Goal: Contribute content: Add original content to the website for others to see

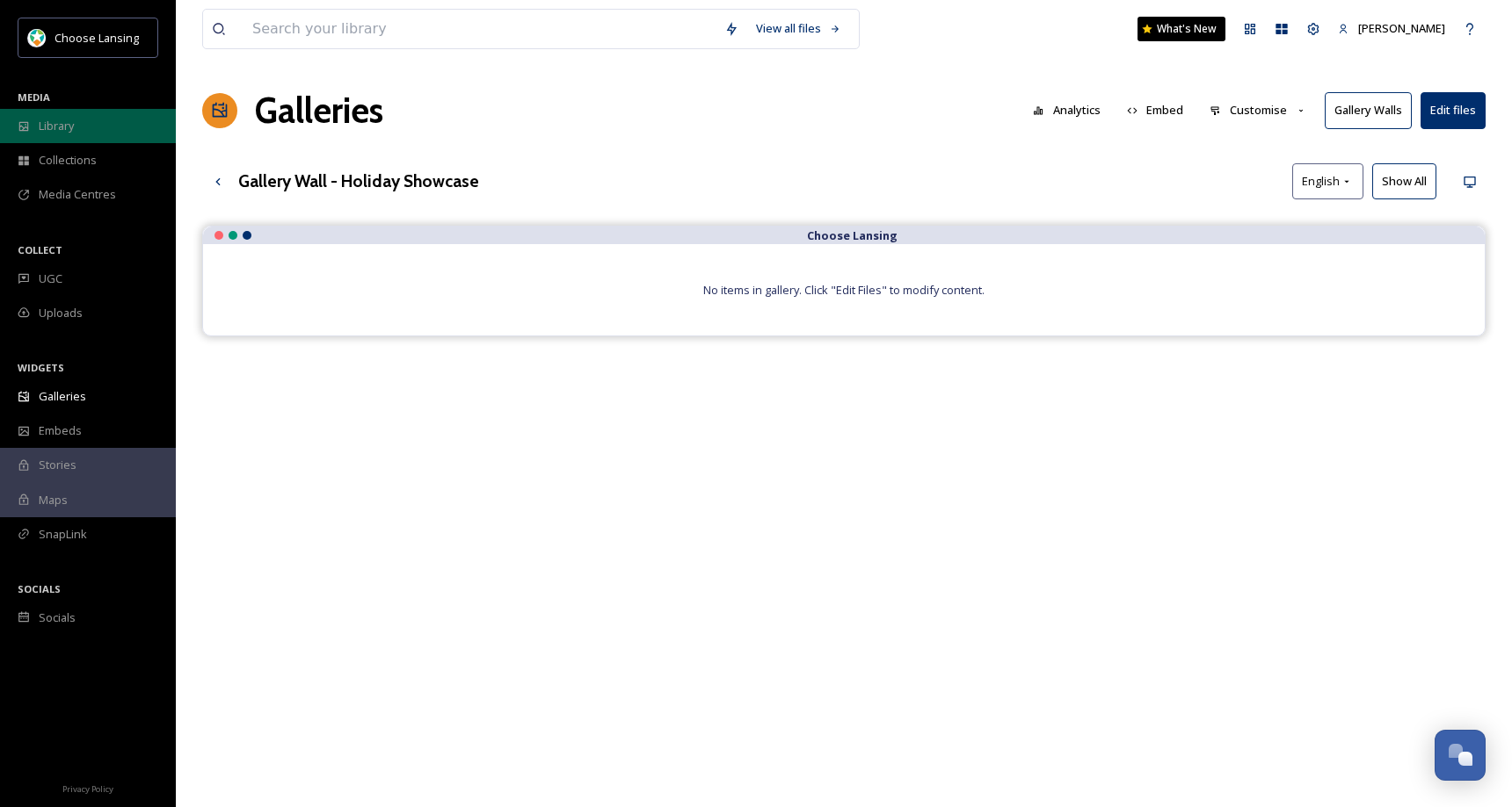
click at [81, 127] on div "Library" at bounding box center [88, 126] width 176 height 35
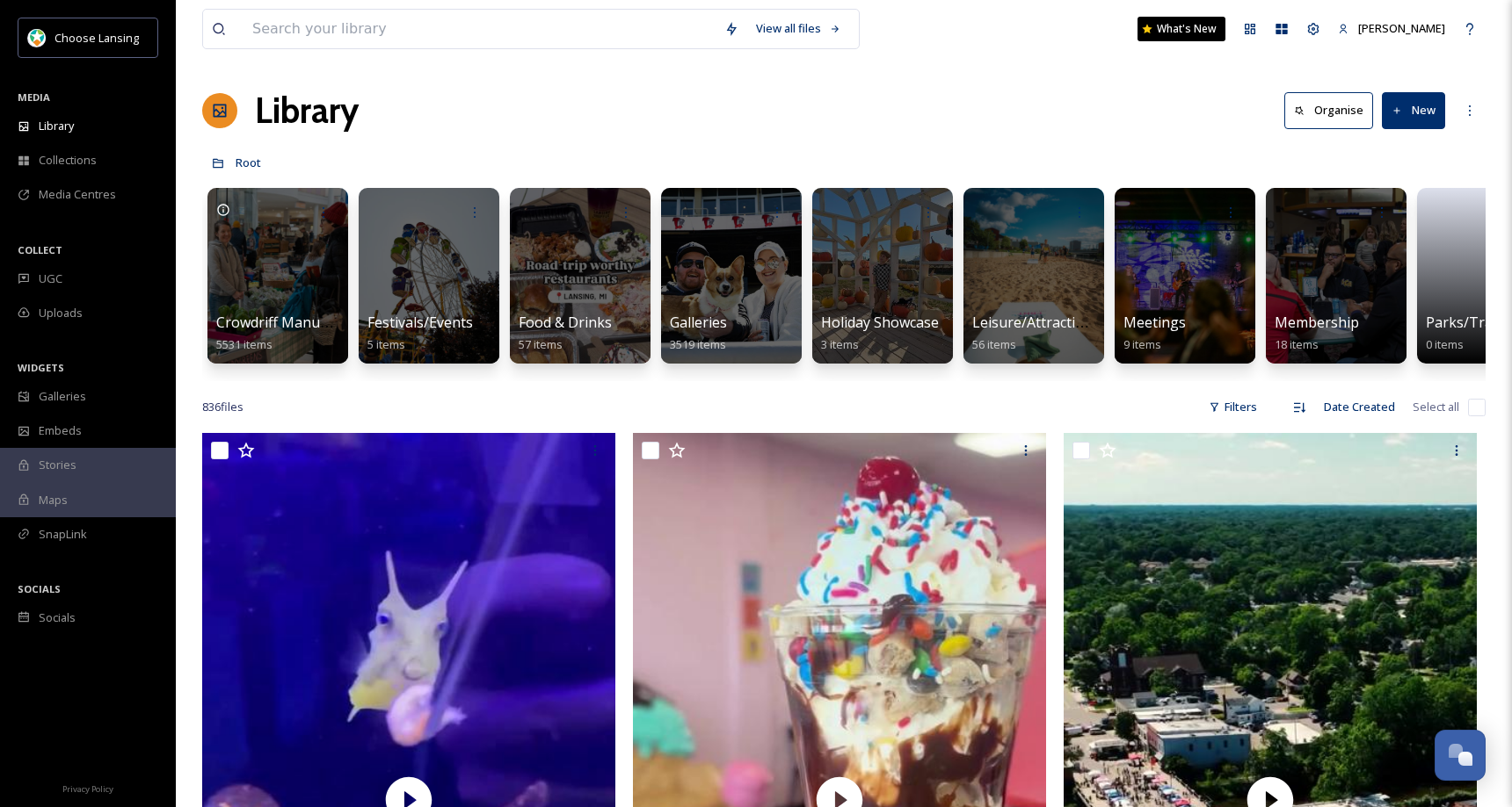
click at [1412, 111] on button "New" at bounding box center [1414, 110] width 63 height 36
click at [1405, 154] on span "File Upload" at bounding box center [1405, 151] width 58 height 17
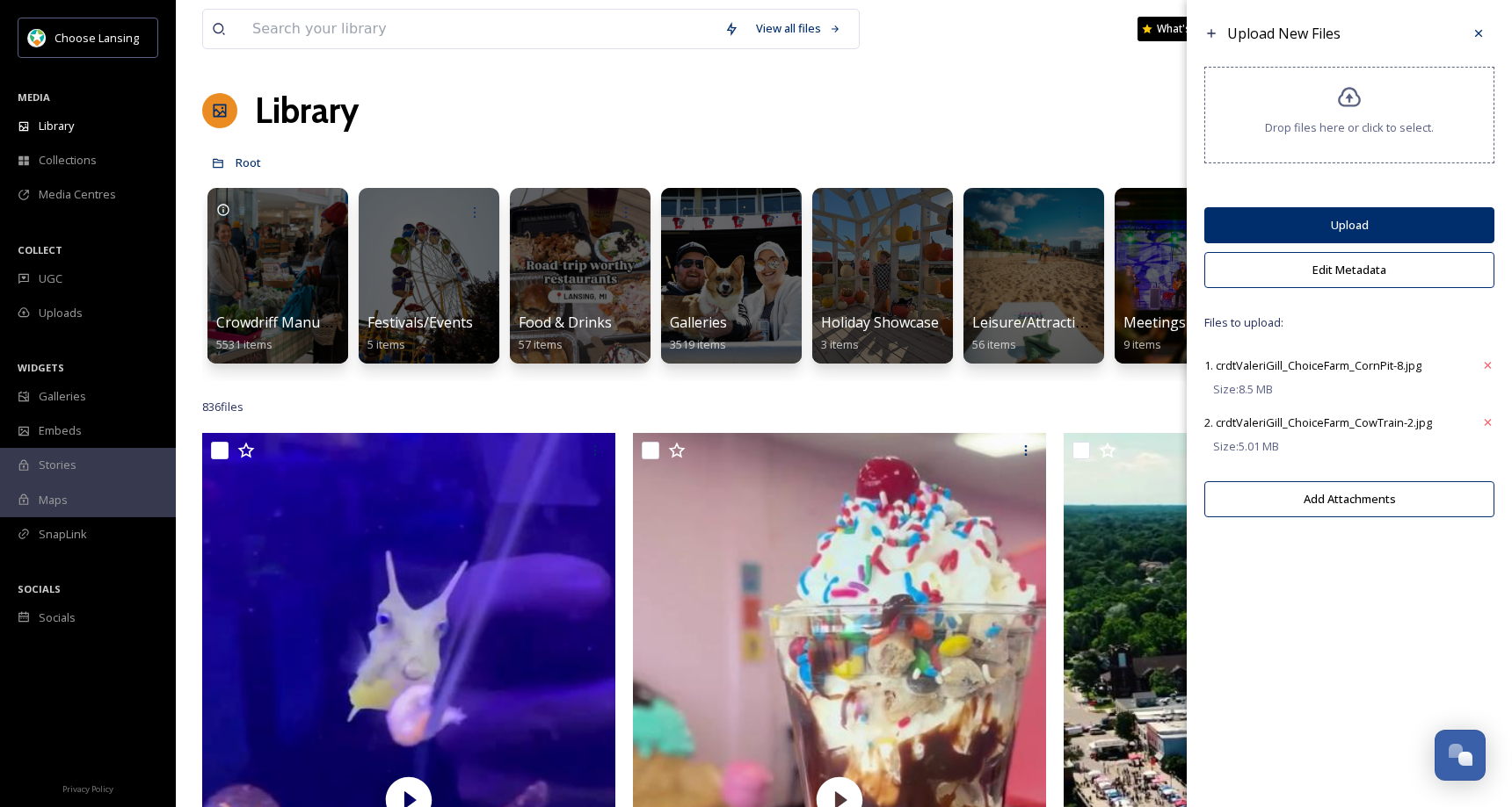
click at [1341, 268] on button "Edit Metadata" at bounding box center [1349, 270] width 290 height 36
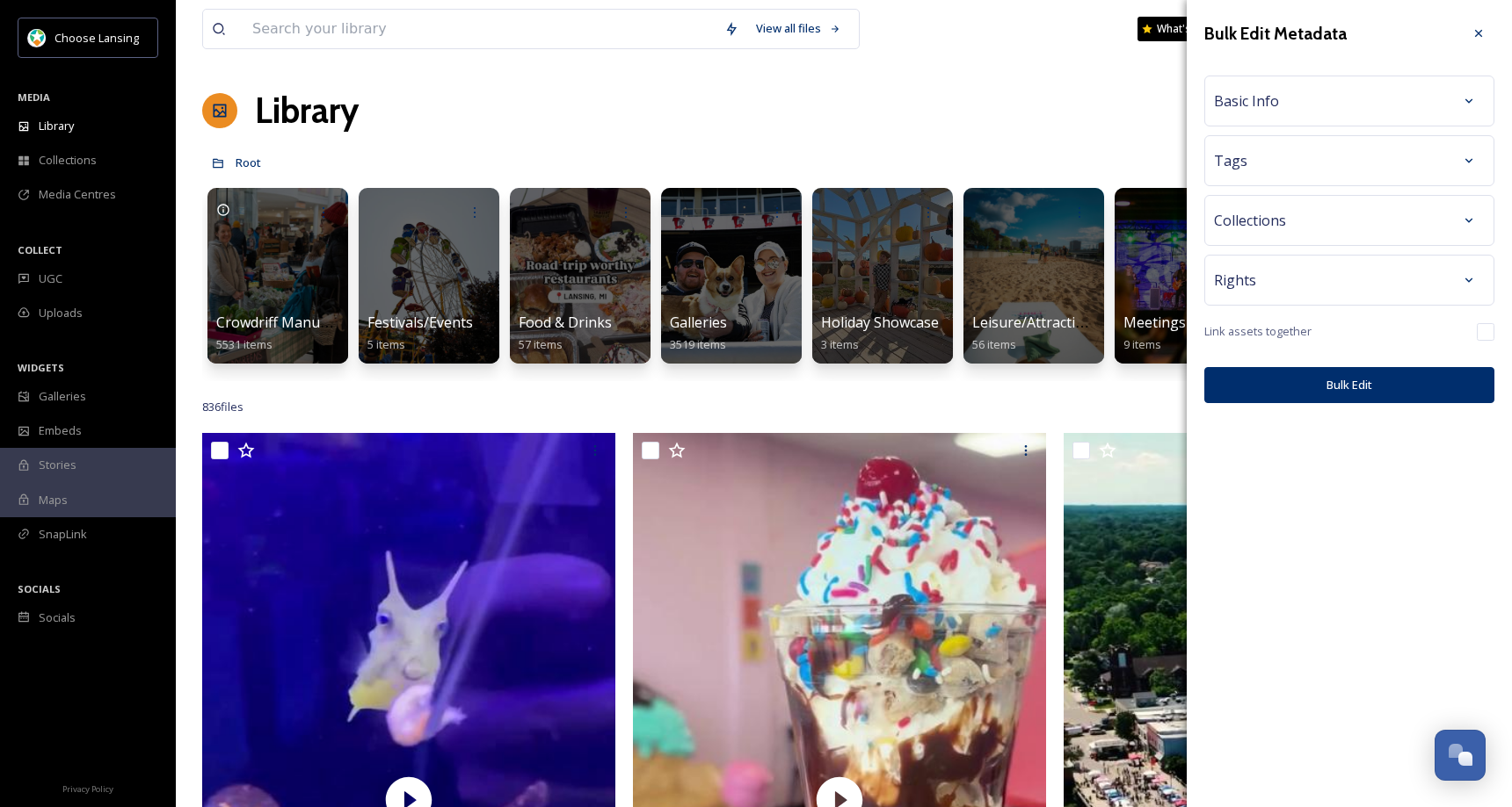
drag, startPoint x: 1333, startPoint y: 281, endPoint x: 1339, endPoint y: 297, distance: 17.1
click at [1333, 281] on div "Rights" at bounding box center [1350, 280] width 271 height 32
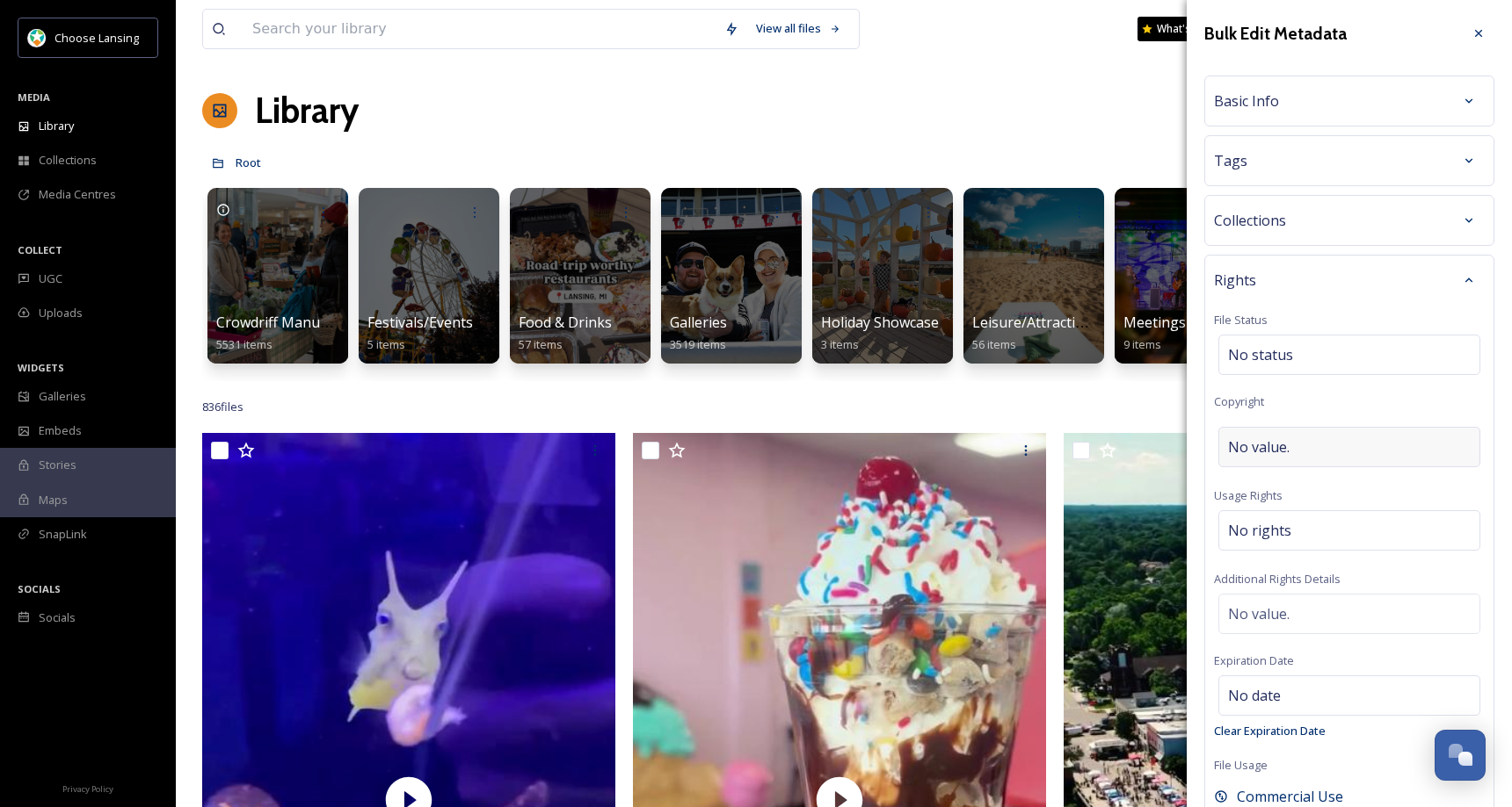
click at [1241, 448] on span "No value." at bounding box center [1259, 447] width 61 height 21
type input "[PERSON_NAME]"
drag, startPoint x: 1353, startPoint y: 106, endPoint x: 1361, endPoint y: 114, distance: 11.3
click at [1356, 105] on div "Basic Info" at bounding box center [1350, 101] width 271 height 32
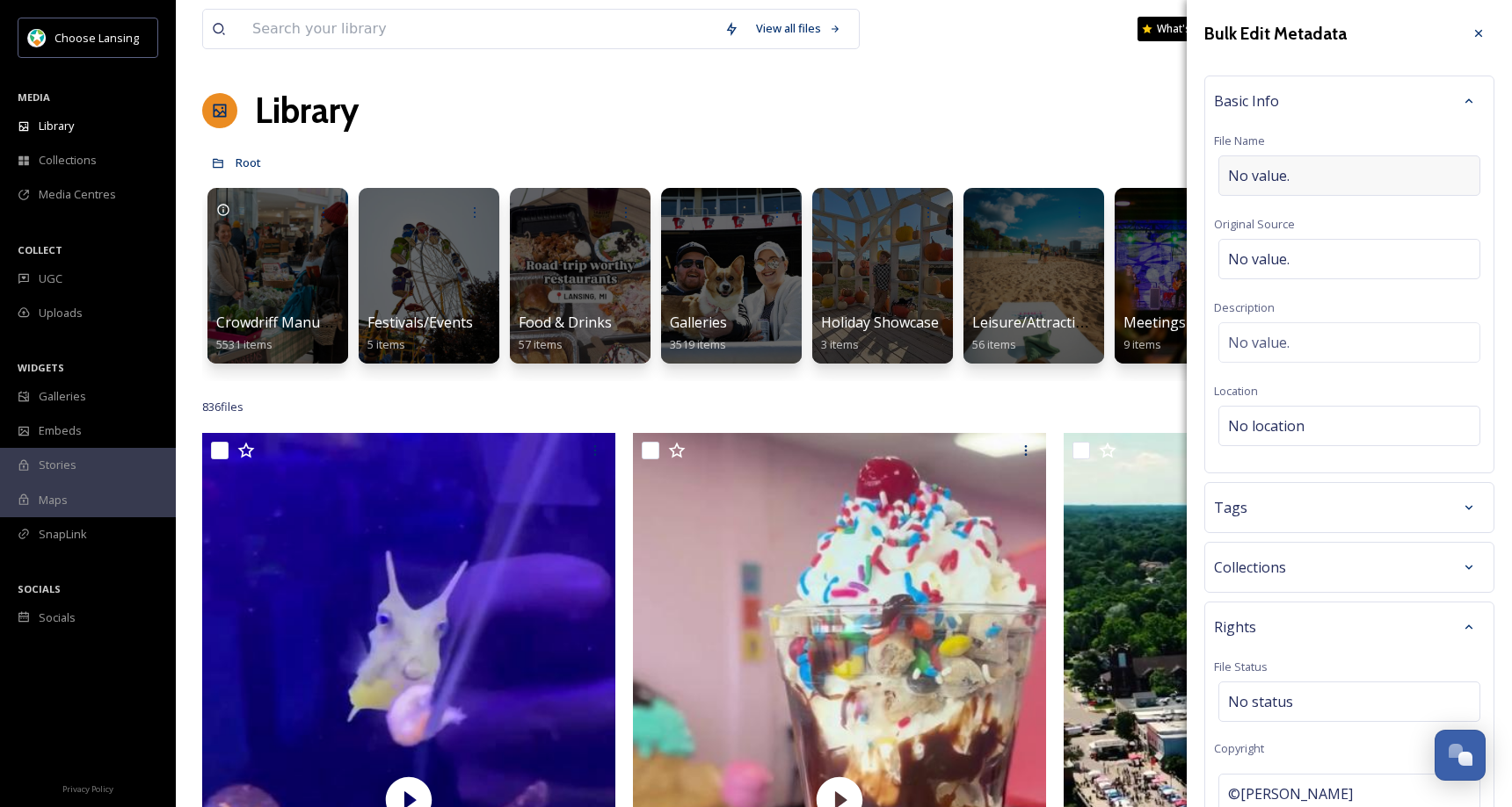
click at [1322, 172] on div "No value." at bounding box center [1349, 175] width 262 height 41
click at [1296, 179] on input "Choice Famr Market" at bounding box center [1350, 175] width 271 height 41
type input "Choice Farm Market"
click at [1462, 99] on icon at bounding box center [1468, 101] width 14 height 14
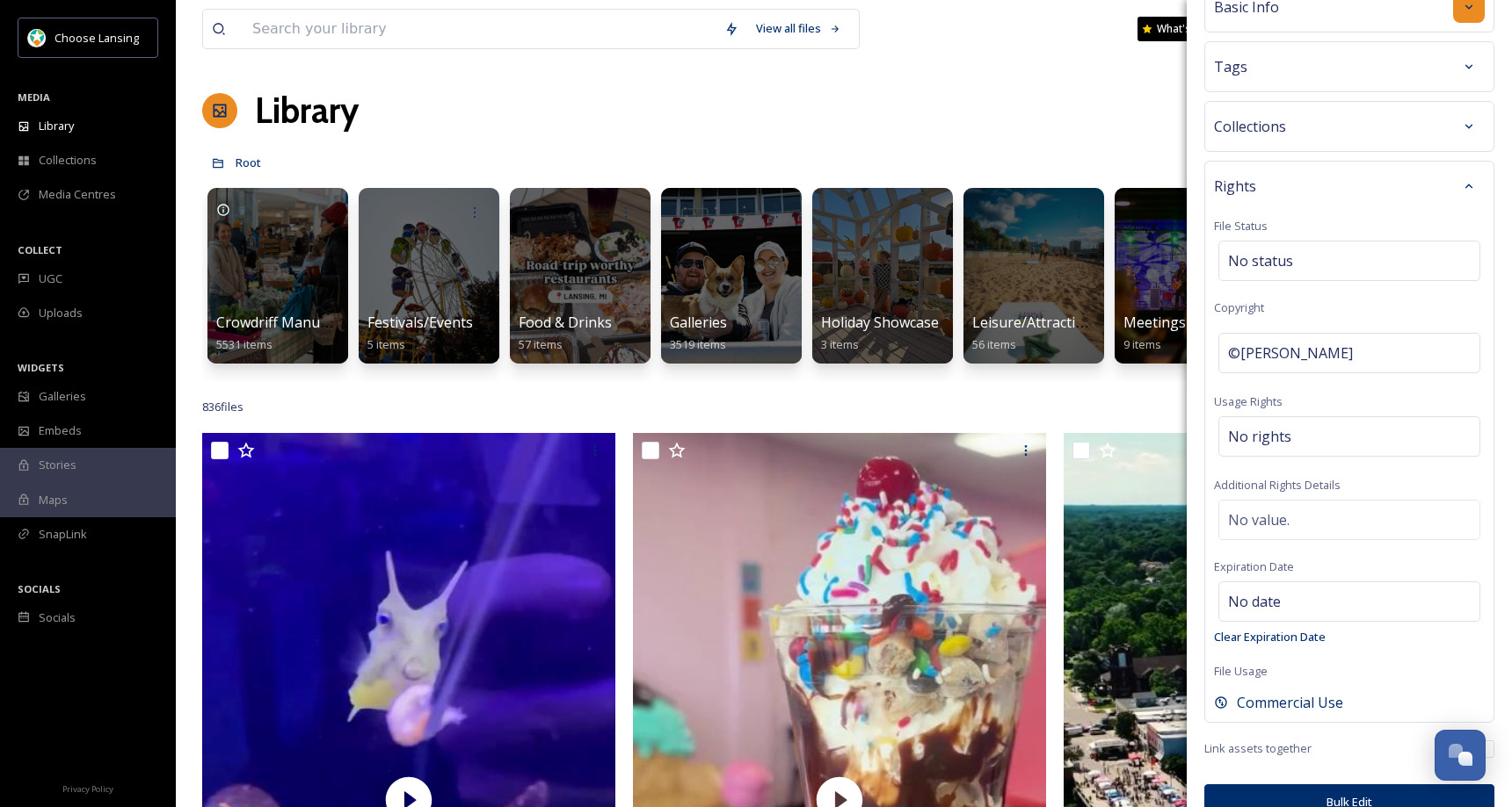
scroll to position [125, 0]
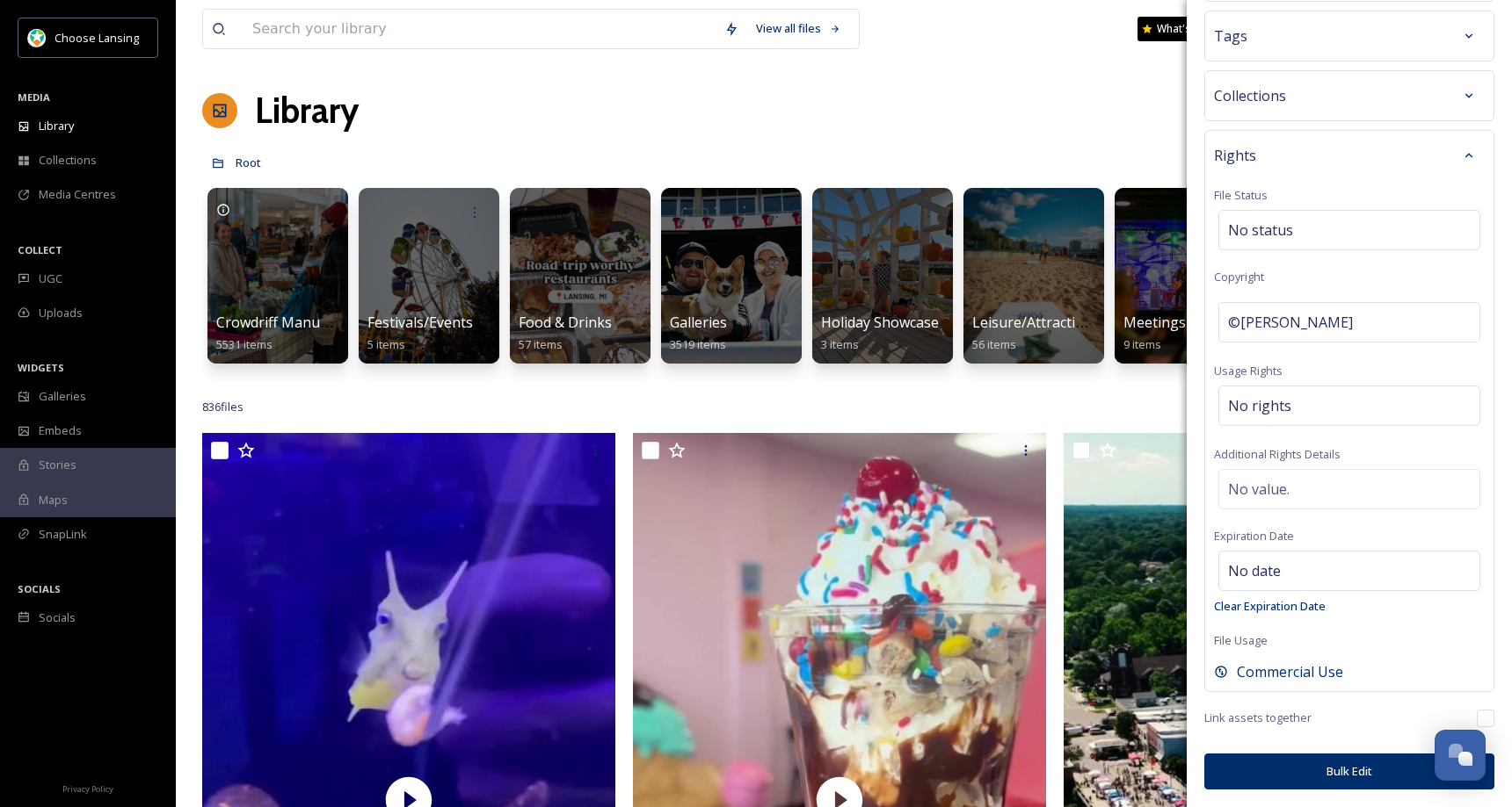
click at [1320, 780] on button "Bulk Edit" at bounding box center [1349, 771] width 290 height 36
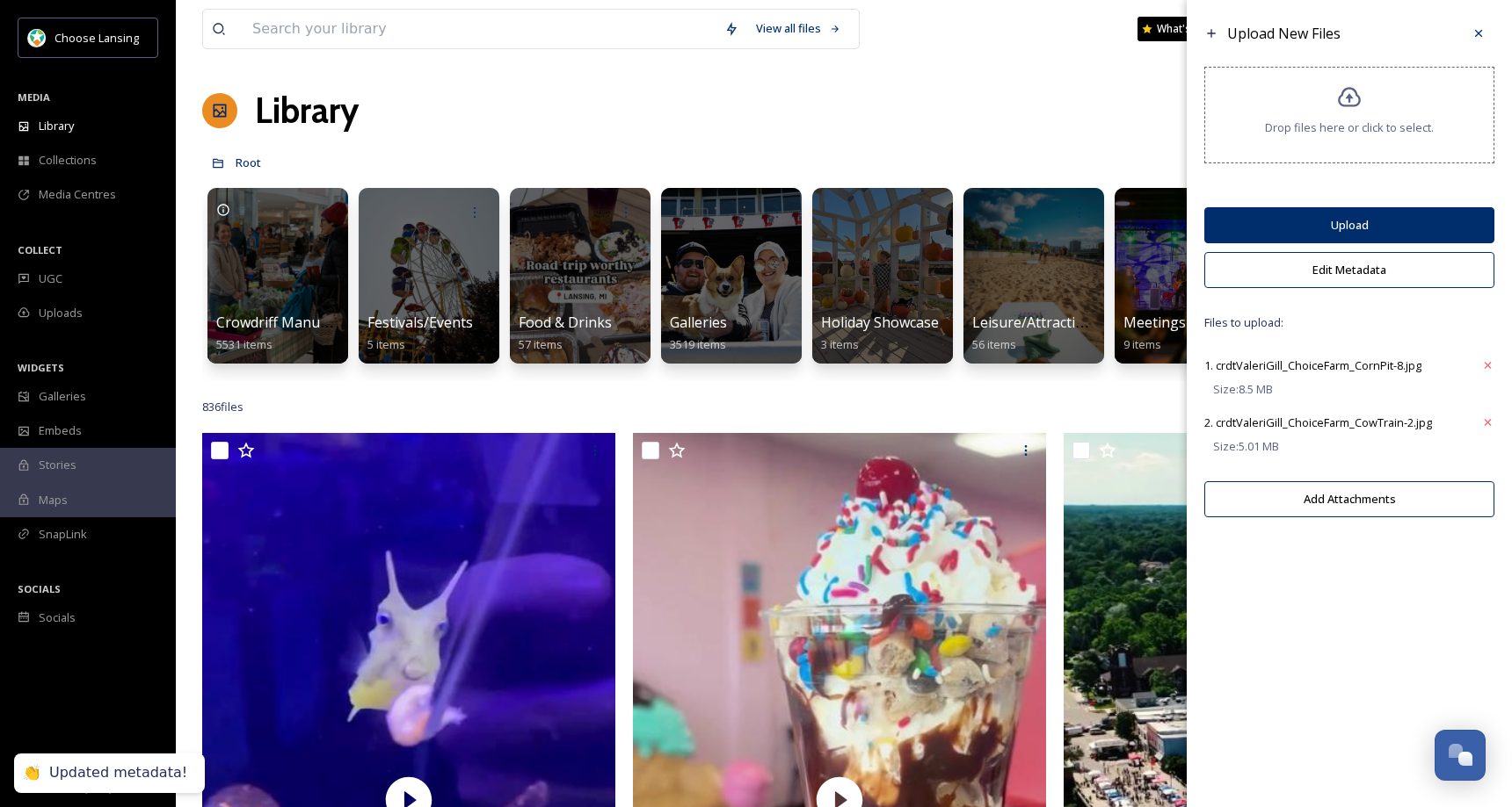
click at [1328, 224] on button "Upload" at bounding box center [1349, 225] width 290 height 36
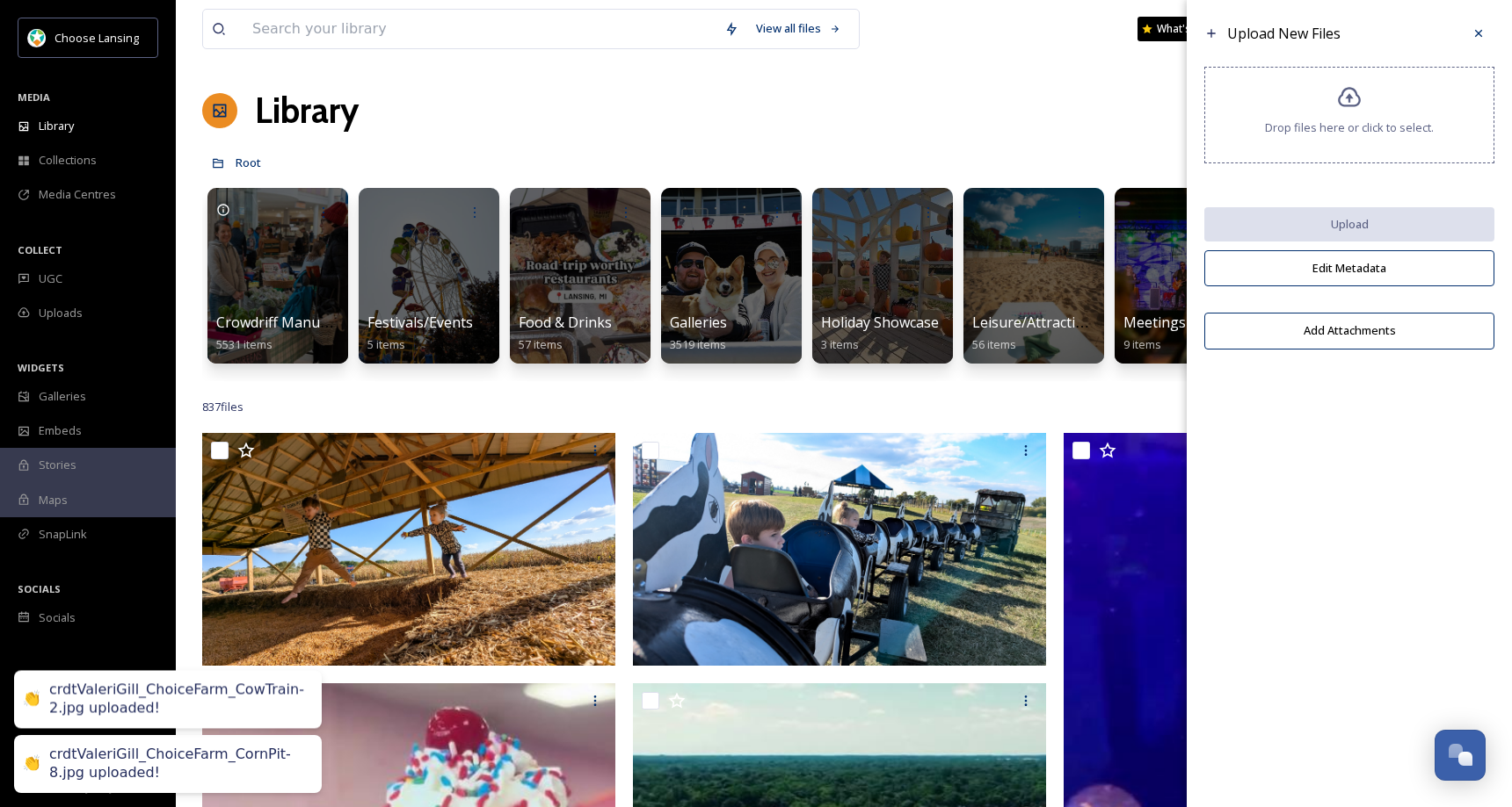
click at [1474, 31] on icon at bounding box center [1478, 34] width 14 height 14
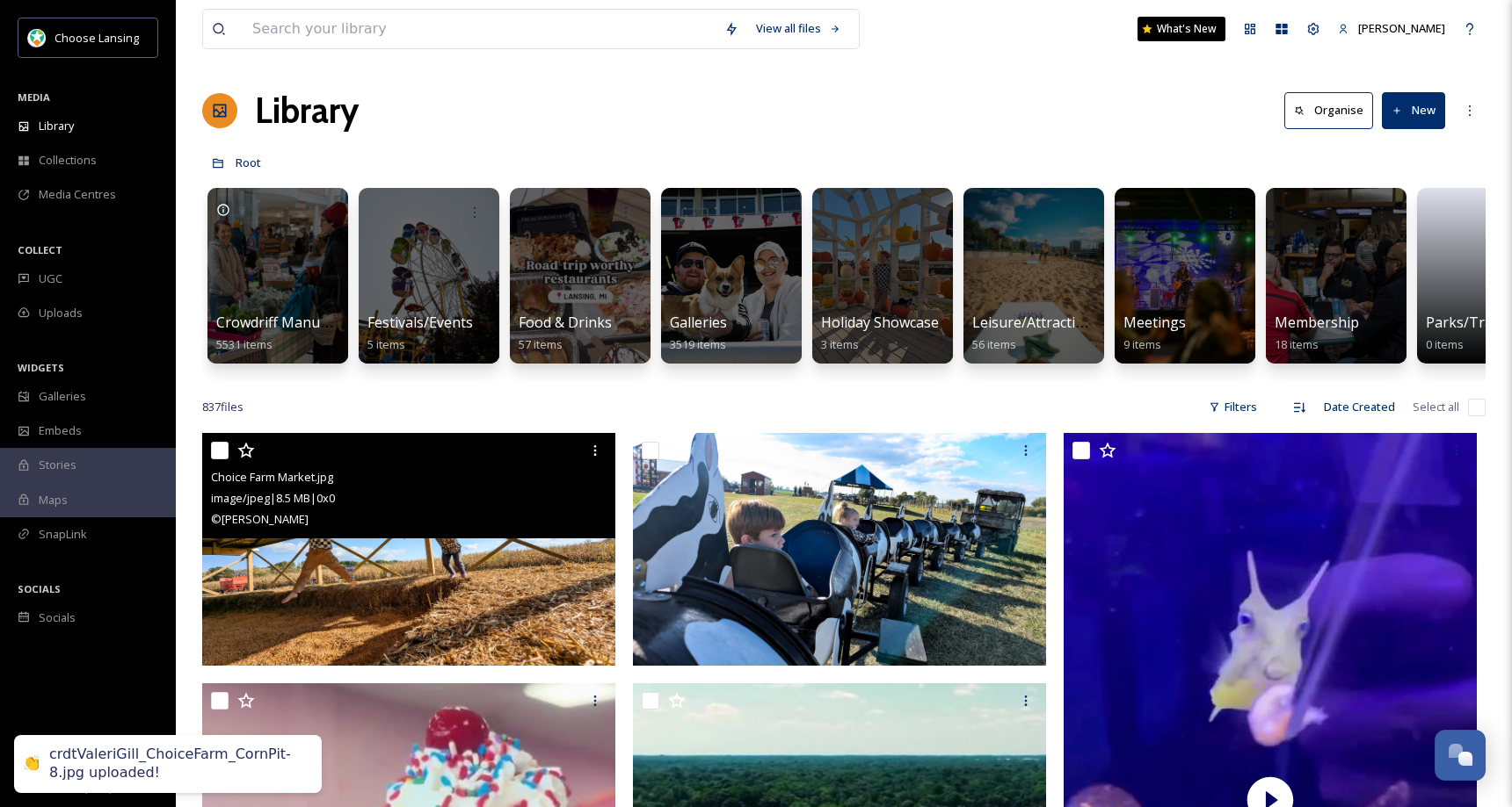
click at [227, 460] on input "checkbox" at bounding box center [220, 451] width 18 height 18
checkbox input "true"
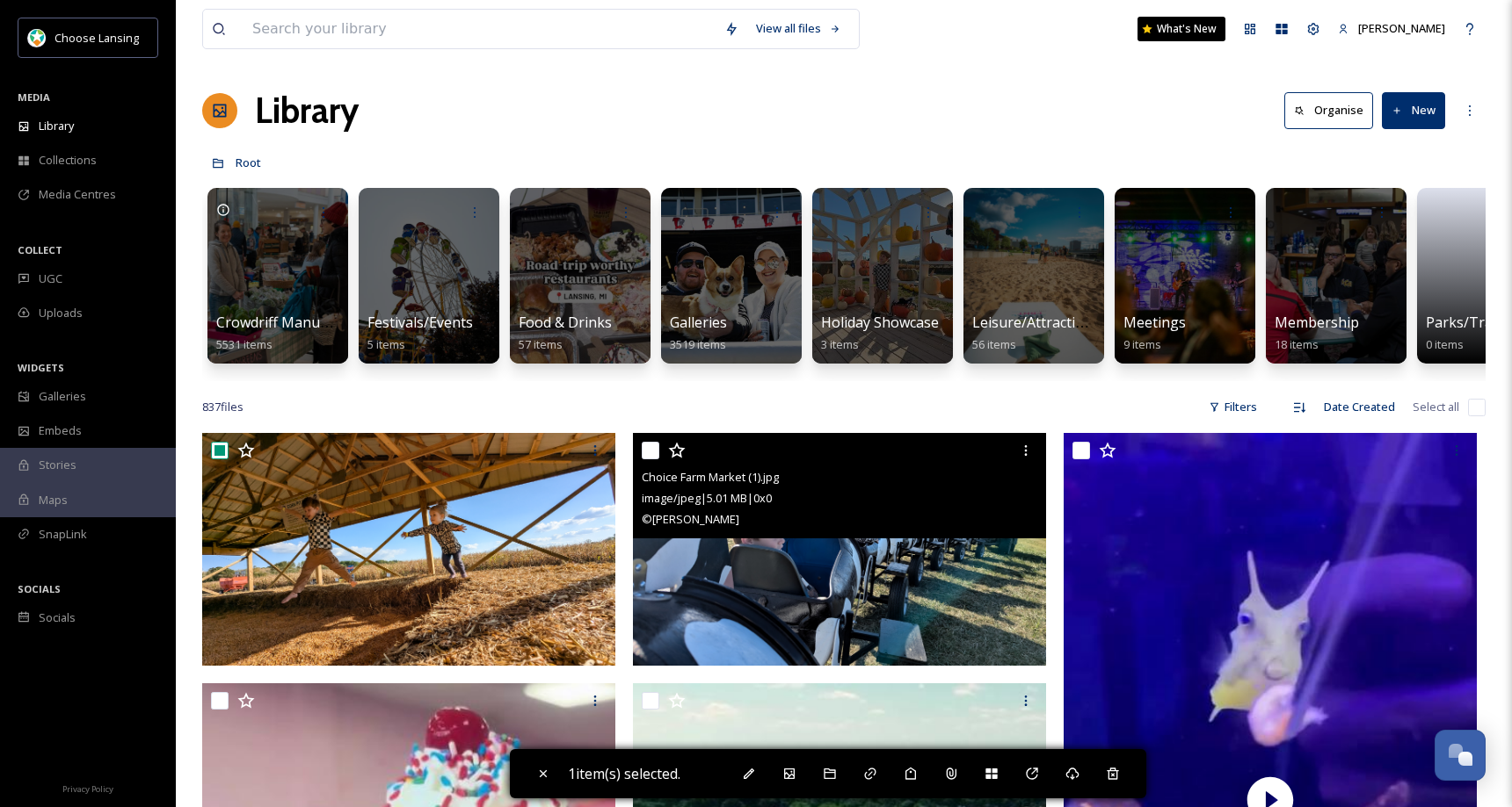
click at [660, 467] on div at bounding box center [842, 451] width 400 height 32
click at [645, 460] on input "checkbox" at bounding box center [651, 451] width 18 height 18
checkbox input "true"
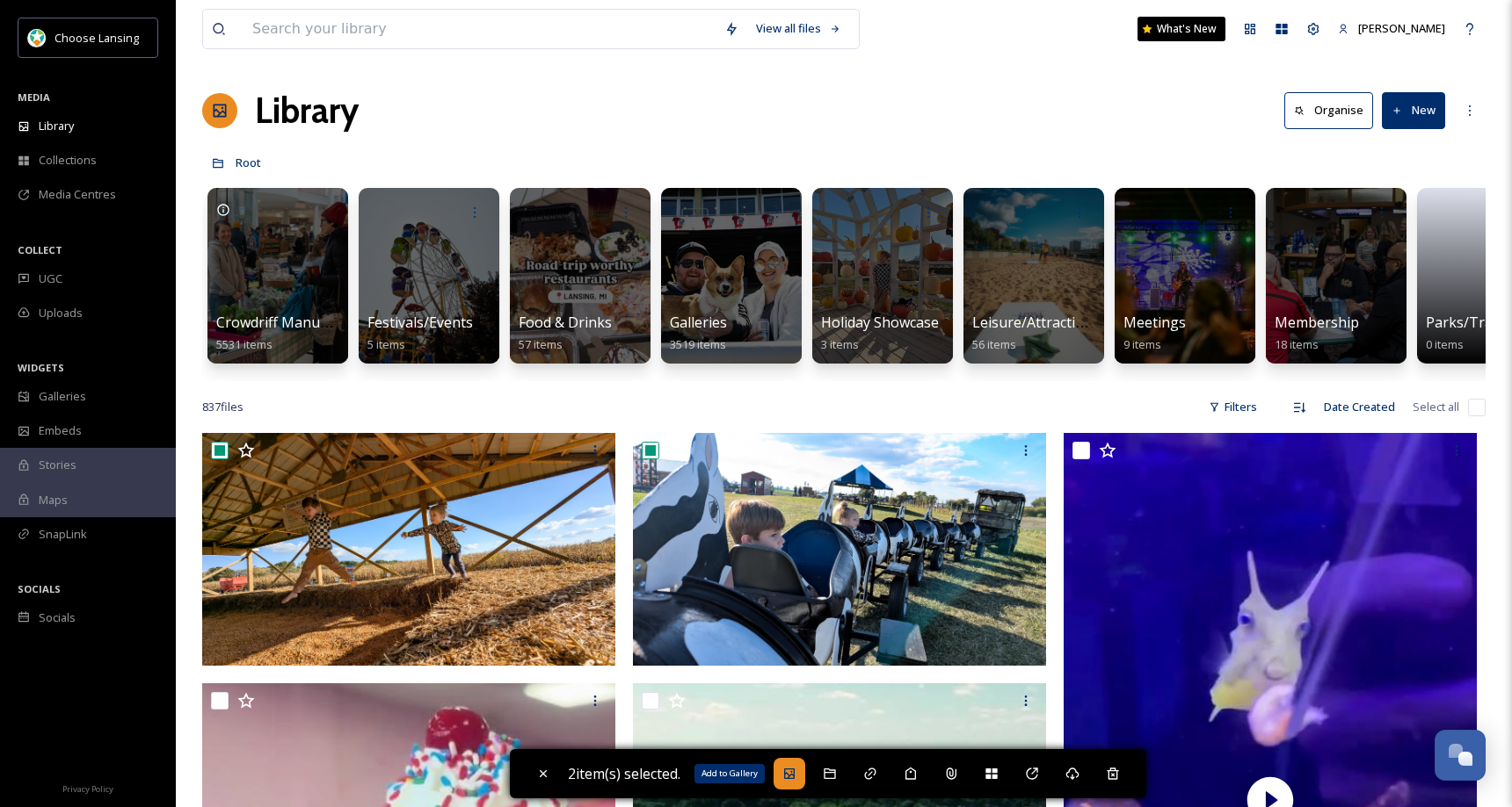
click at [789, 775] on icon at bounding box center [790, 774] width 14 height 14
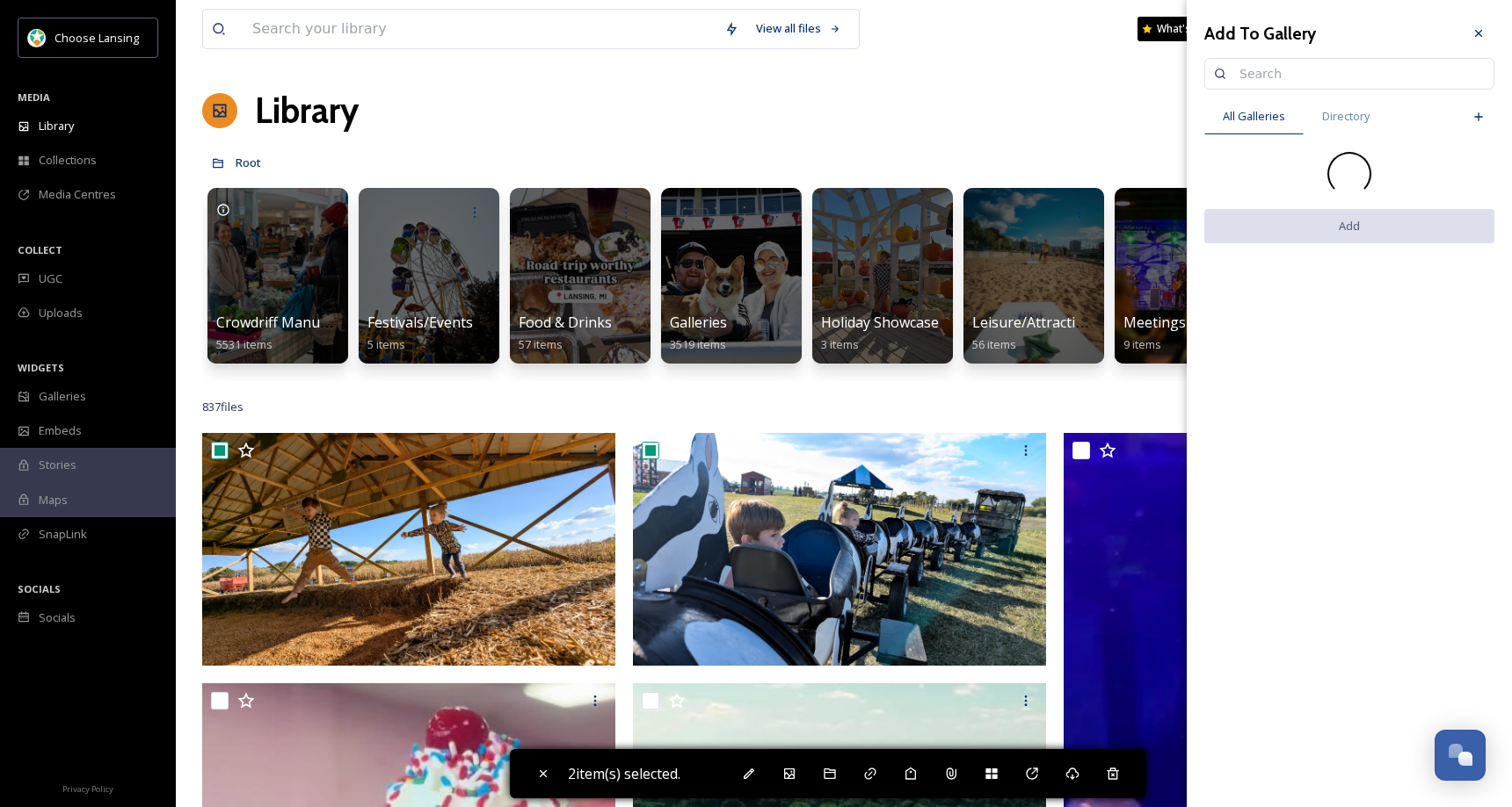
click at [1248, 75] on input at bounding box center [1358, 74] width 254 height 36
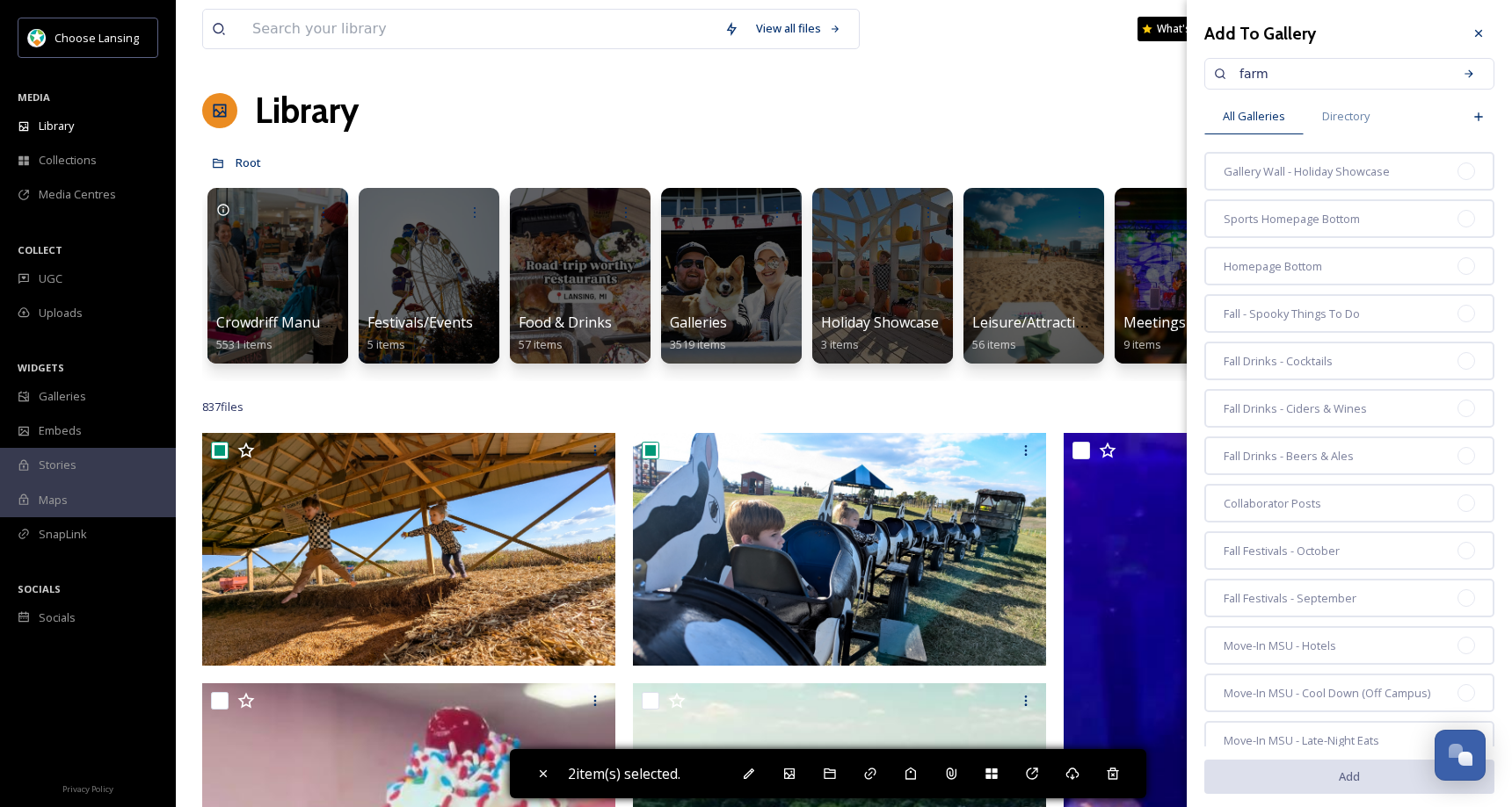
drag, startPoint x: 1267, startPoint y: 76, endPoint x: 1227, endPoint y: 71, distance: 40.3
click at [1226, 72] on div "farm" at bounding box center [1349, 74] width 290 height 32
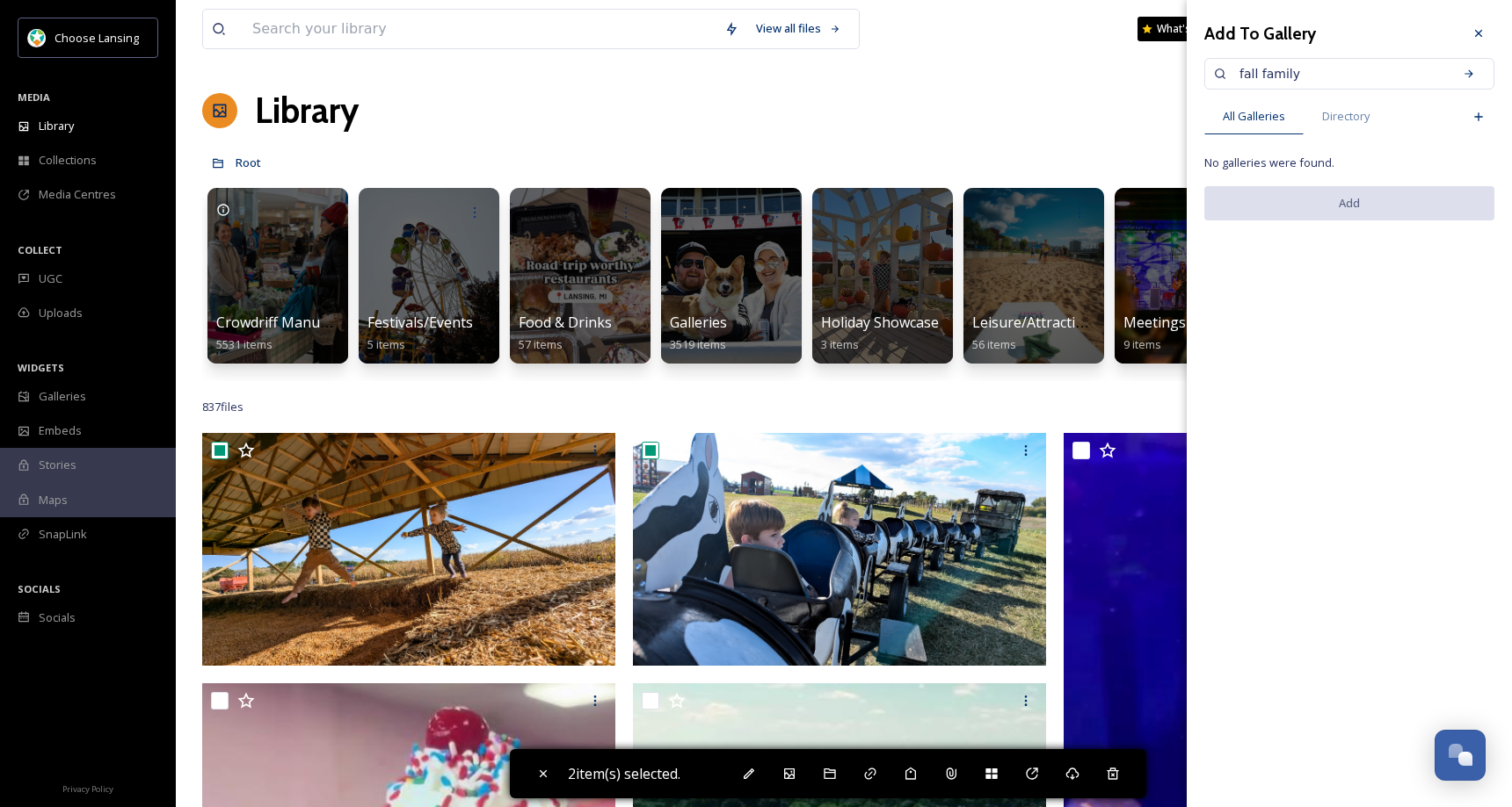
drag, startPoint x: 1320, startPoint y: 73, endPoint x: 1252, endPoint y: 70, distance: 68.1
click at [1258, 70] on input "fall family" at bounding box center [1340, 74] width 218 height 36
type input "fall"
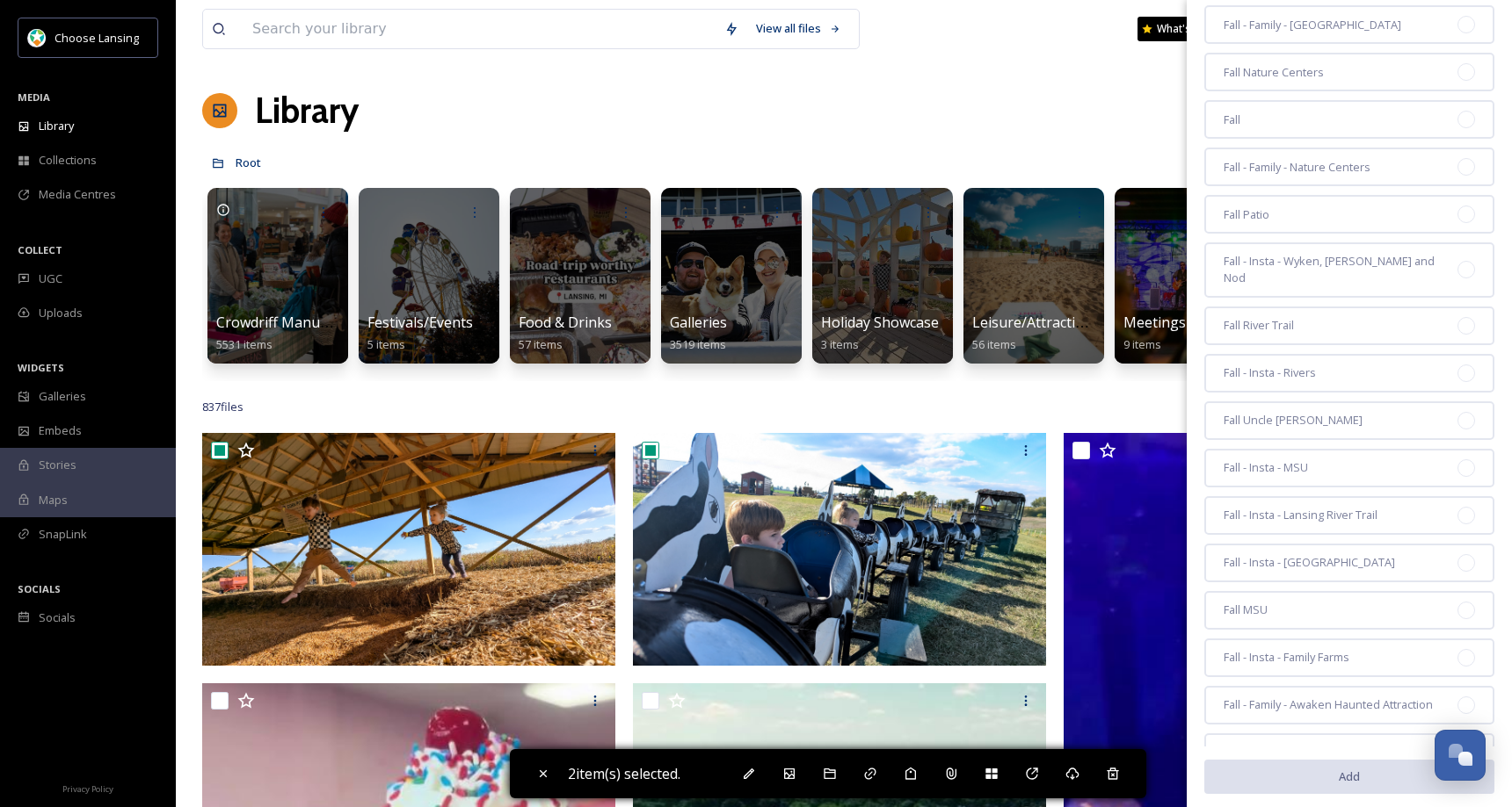
scroll to position [576, 0]
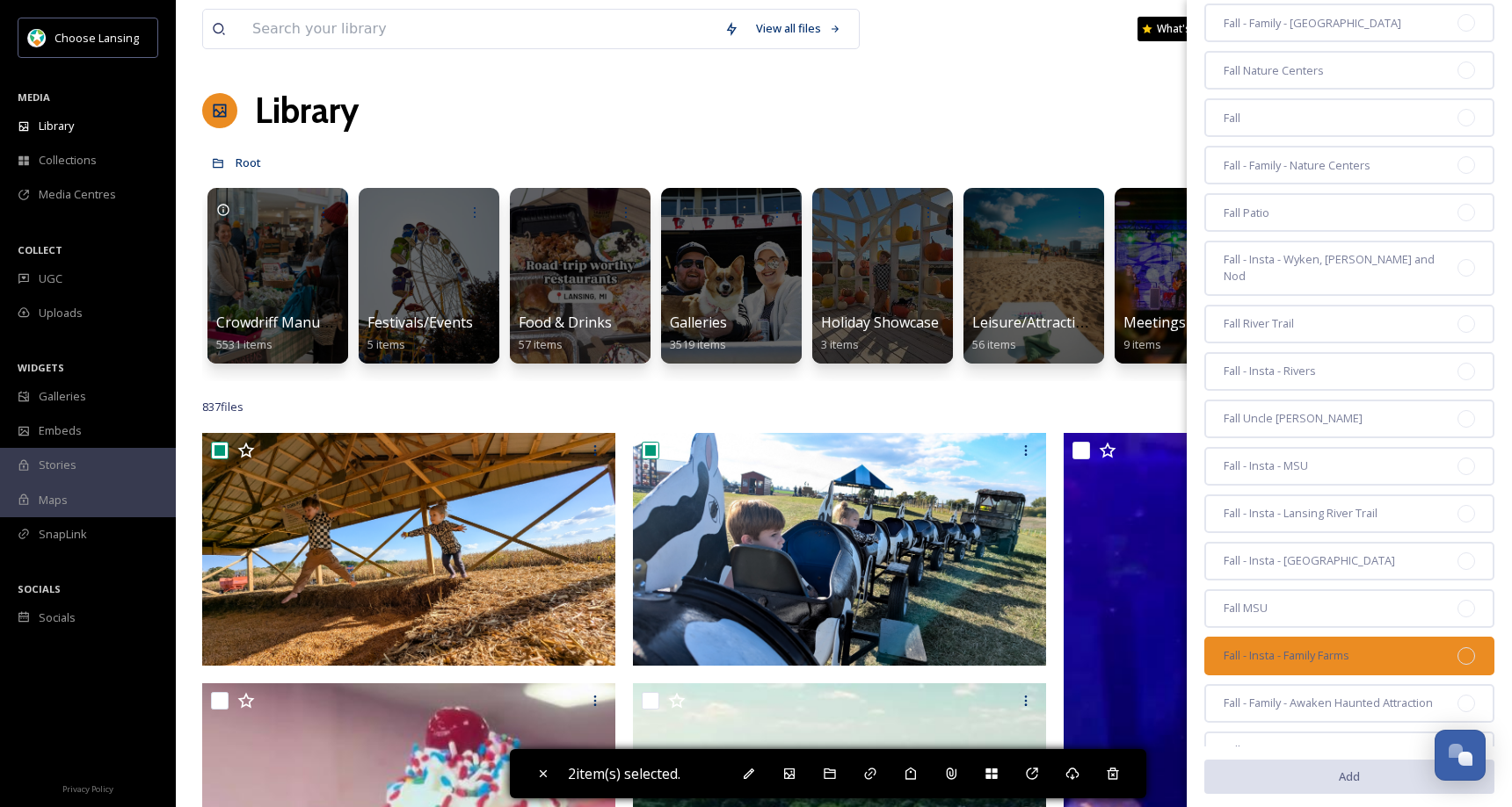
click at [1458, 648] on div at bounding box center [1466, 657] width 18 height 18
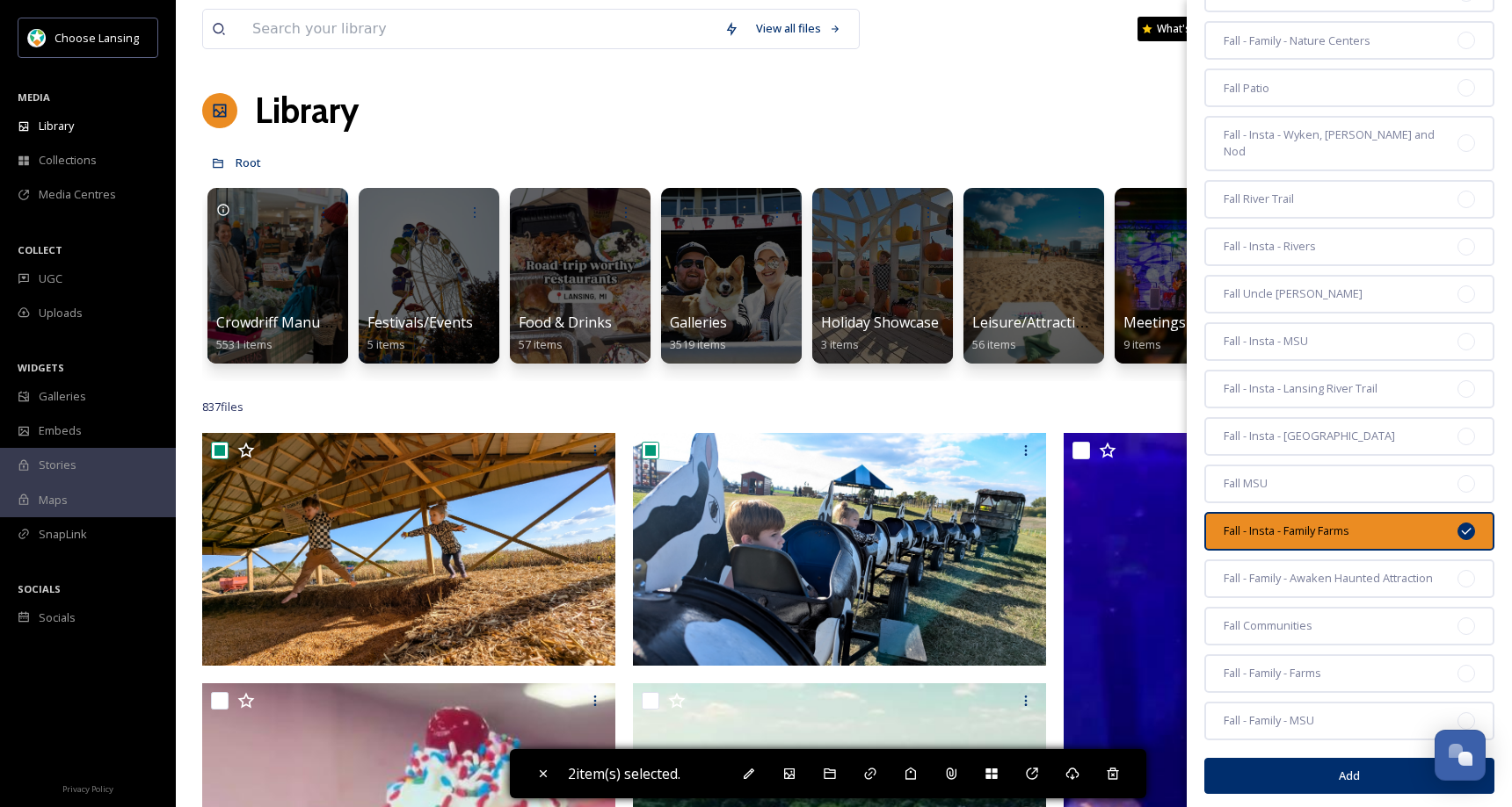
scroll to position [705, 0]
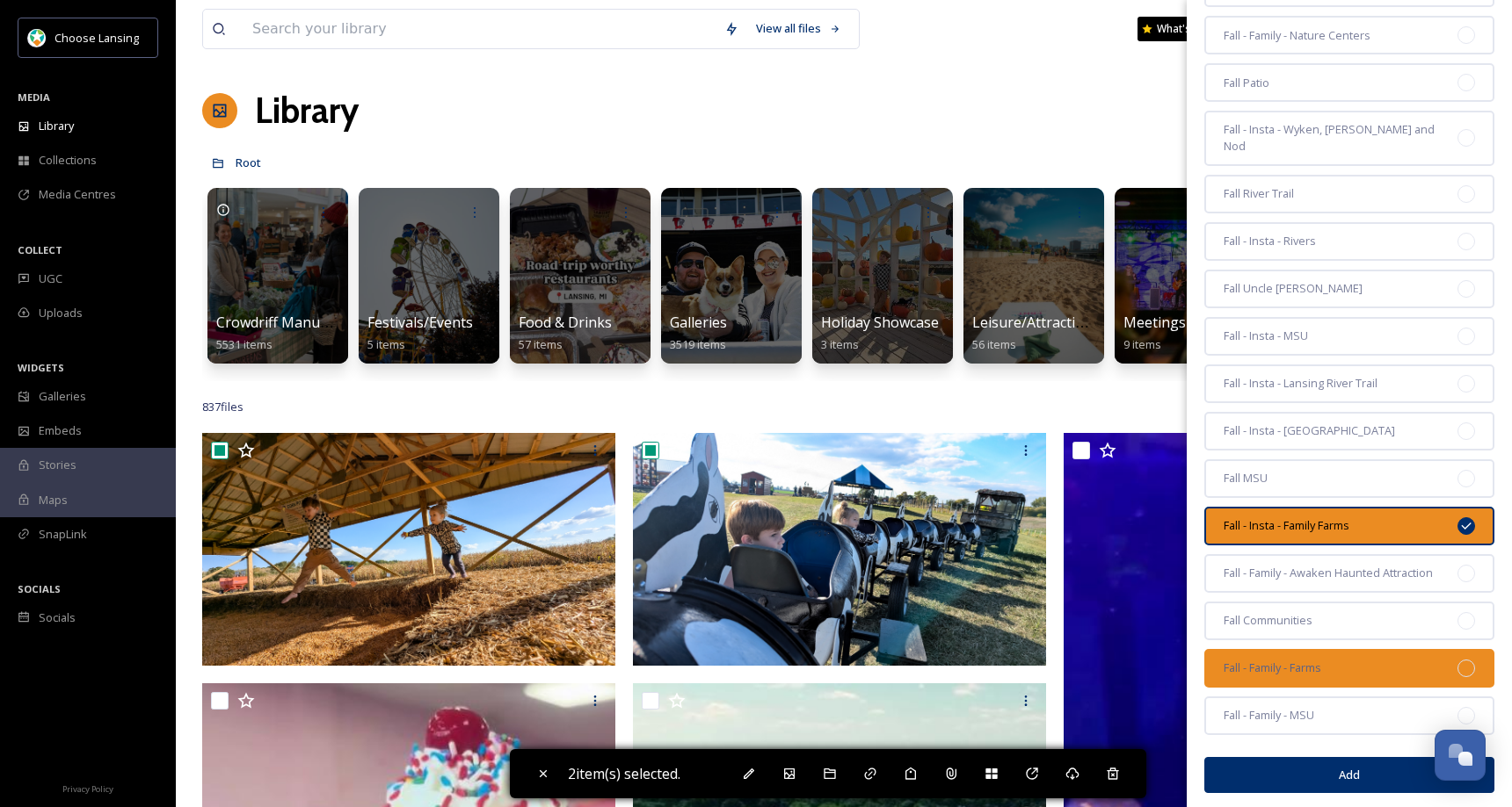
drag, startPoint x: 1455, startPoint y: 657, endPoint x: 1472, endPoint y: 652, distance: 17.7
click at [1458, 660] on div at bounding box center [1466, 669] width 18 height 18
click at [1460, 519] on icon at bounding box center [1466, 526] width 14 height 14
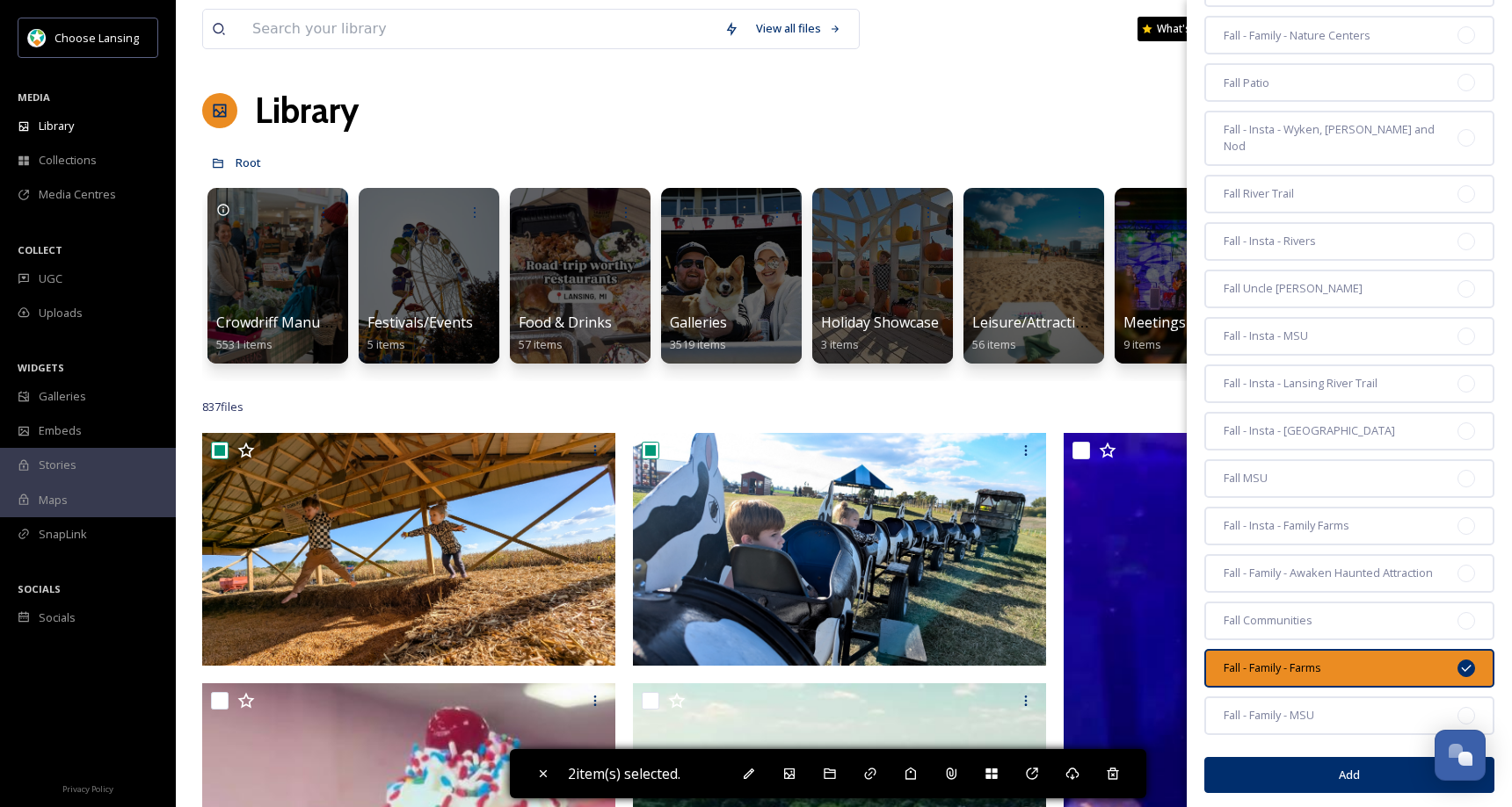
click at [1352, 764] on button "Add" at bounding box center [1349, 775] width 290 height 36
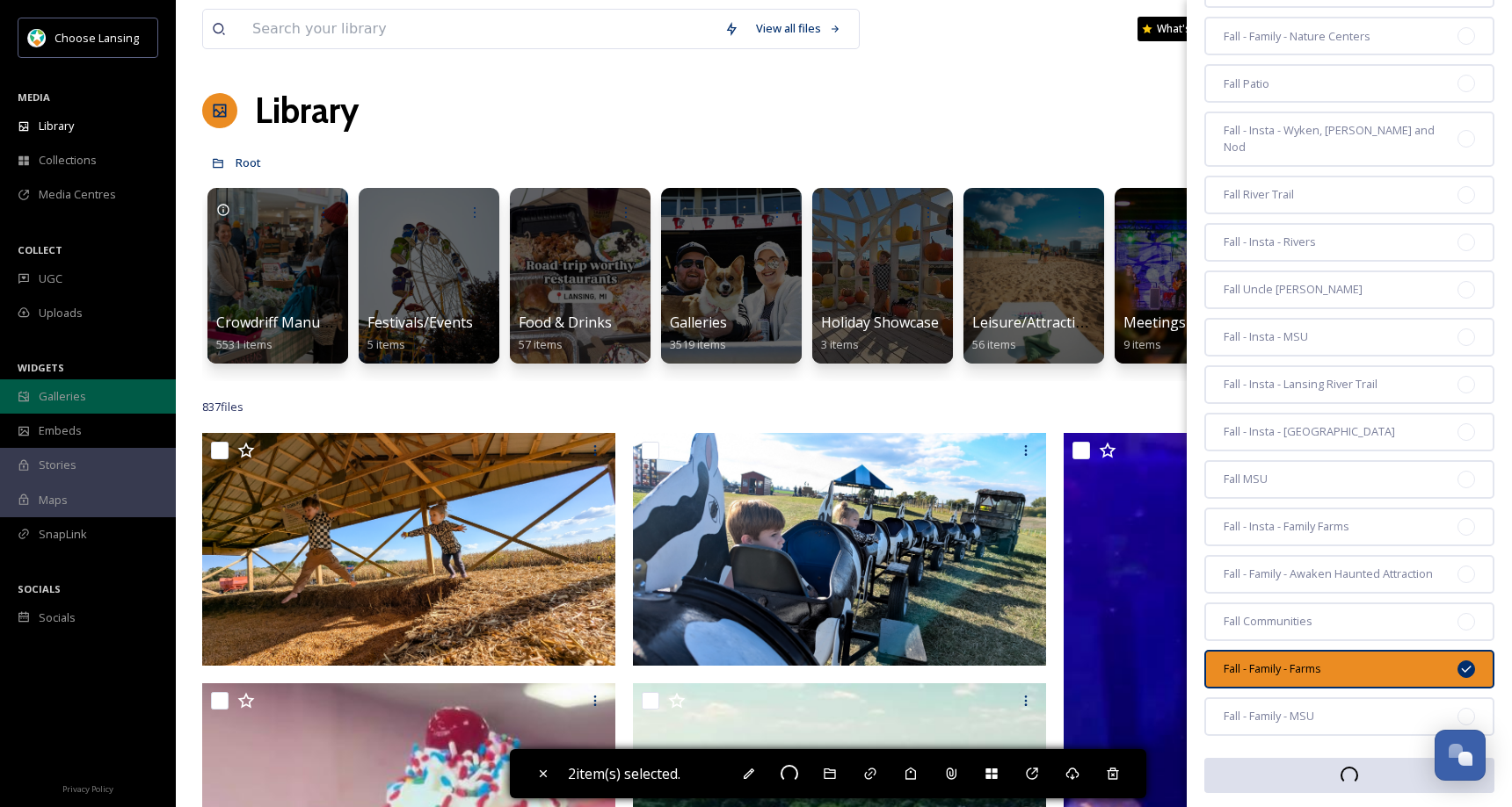
checkbox input "false"
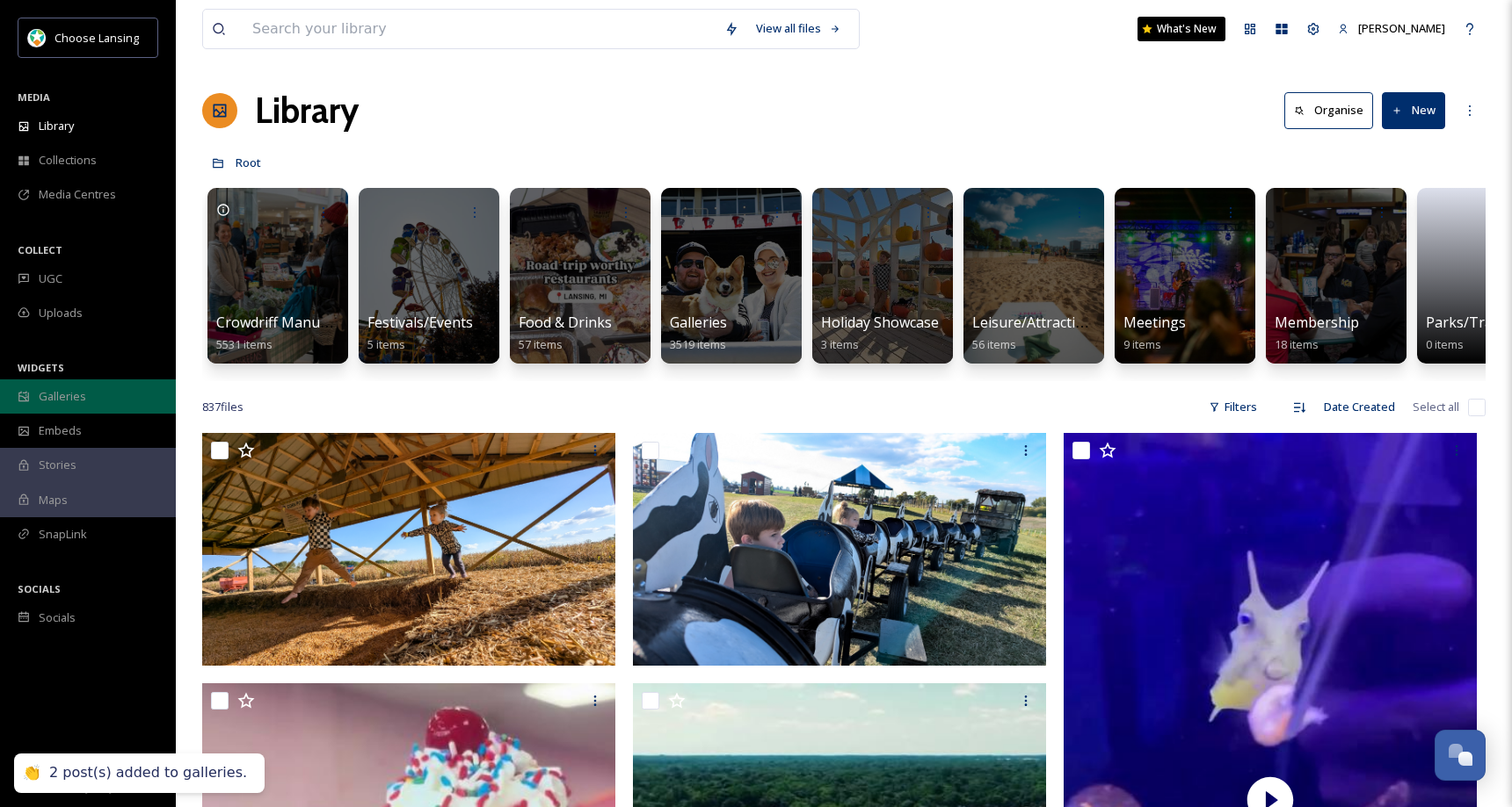
click at [89, 401] on div "Galleries" at bounding box center [88, 397] width 176 height 35
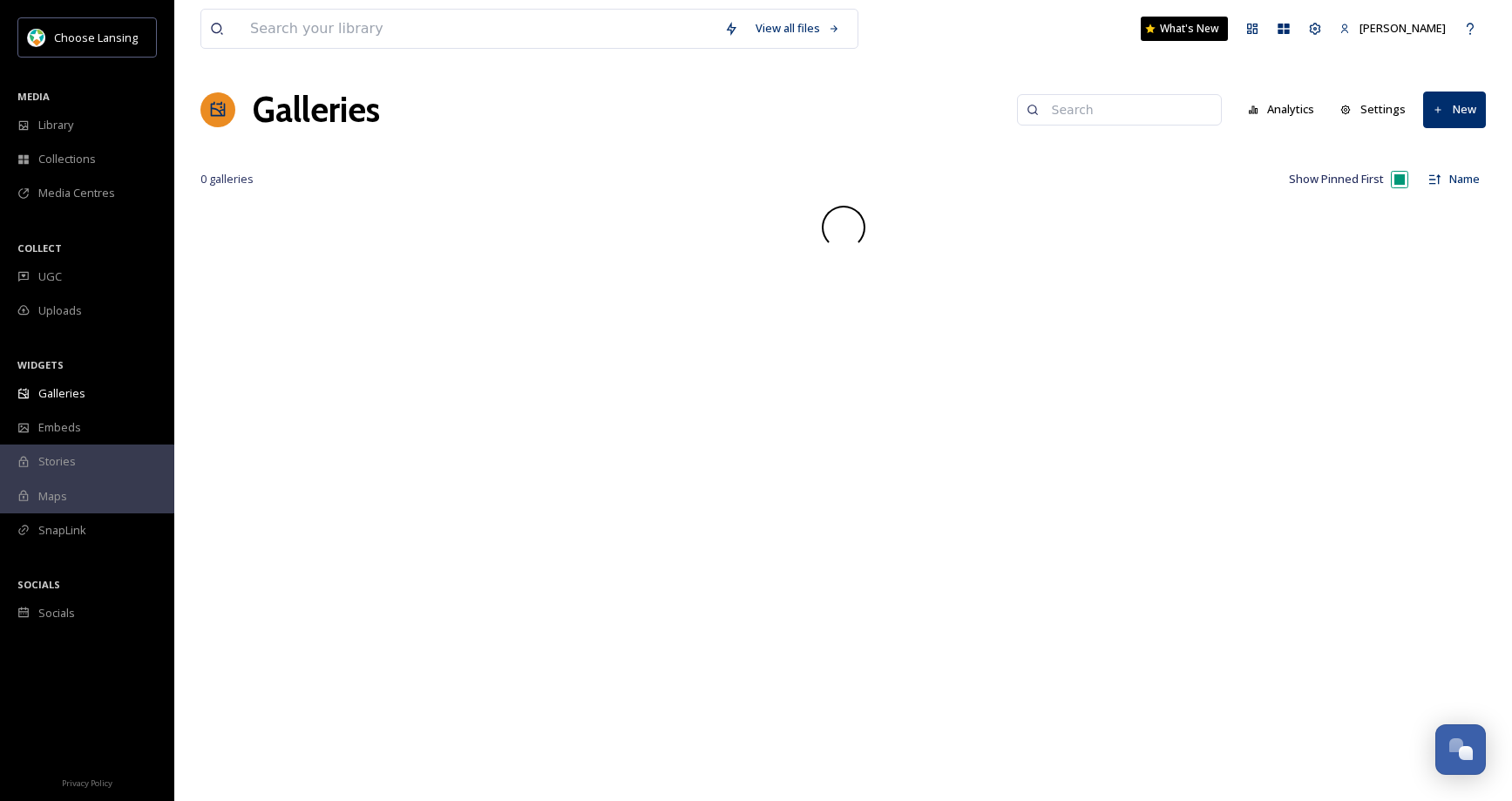
click at [1121, 114] on input at bounding box center [1127, 110] width 169 height 35
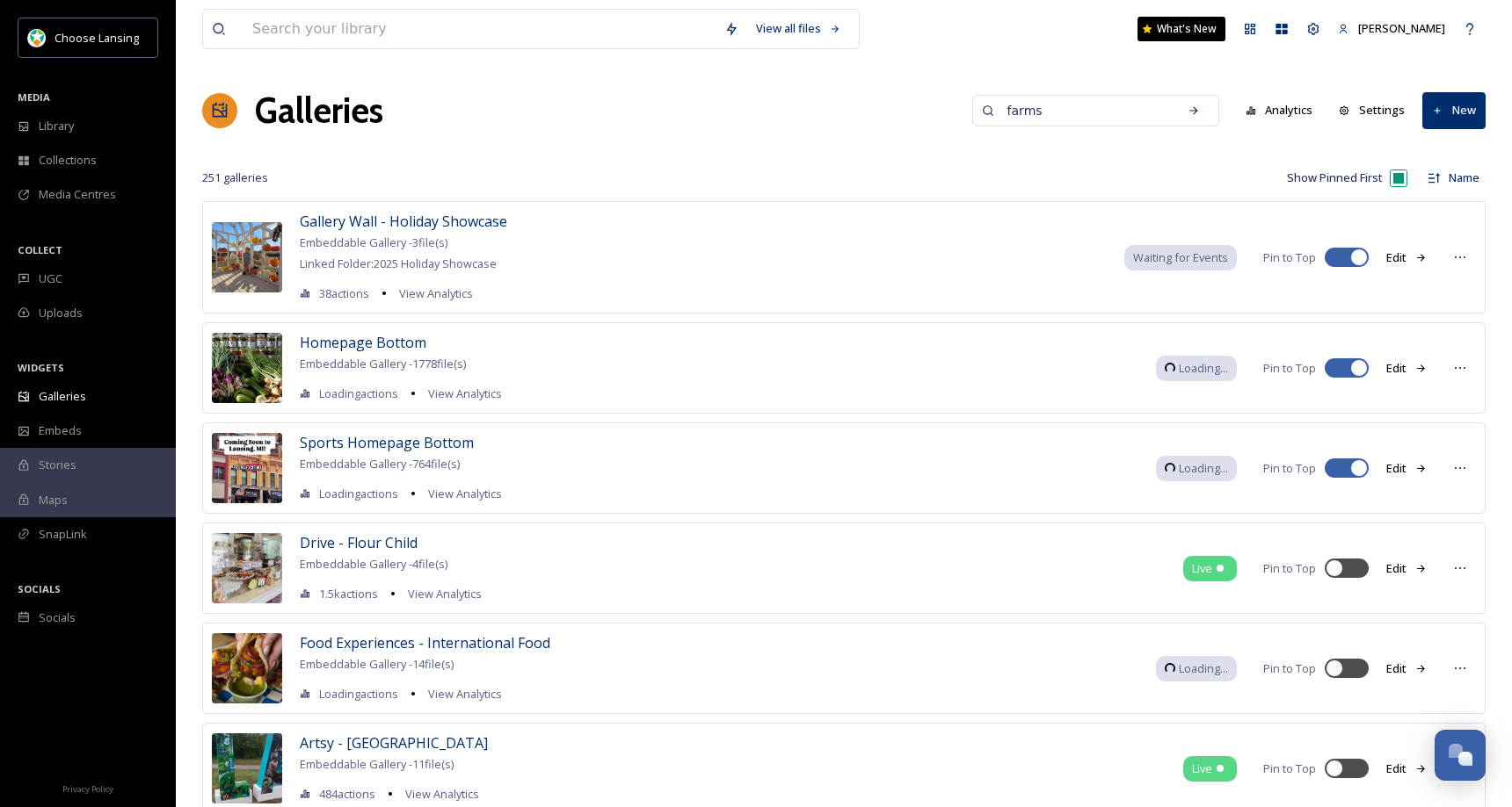
type input "farms"
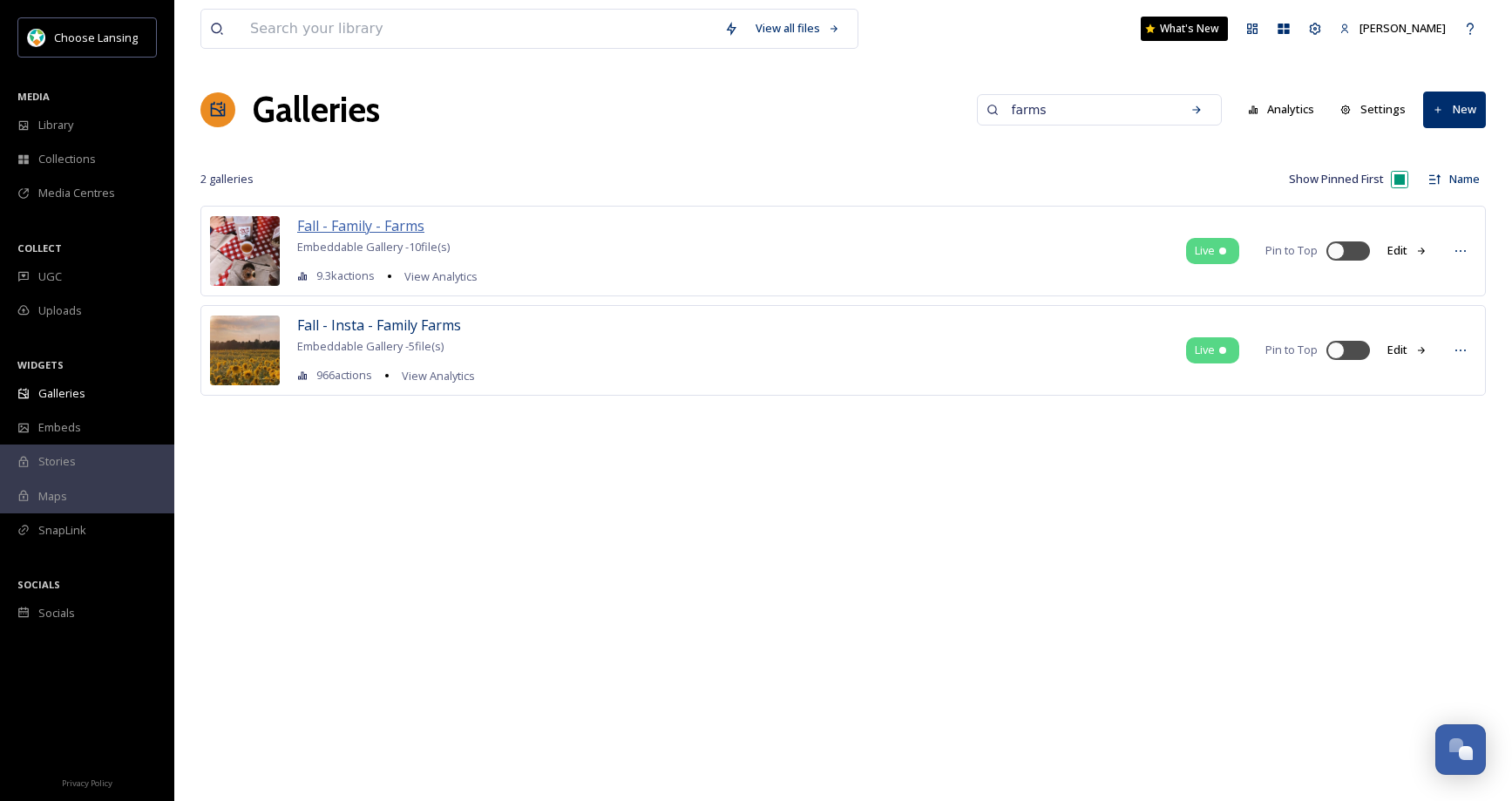
click at [398, 229] on span "Fall - Family - Farms" at bounding box center [361, 226] width 128 height 20
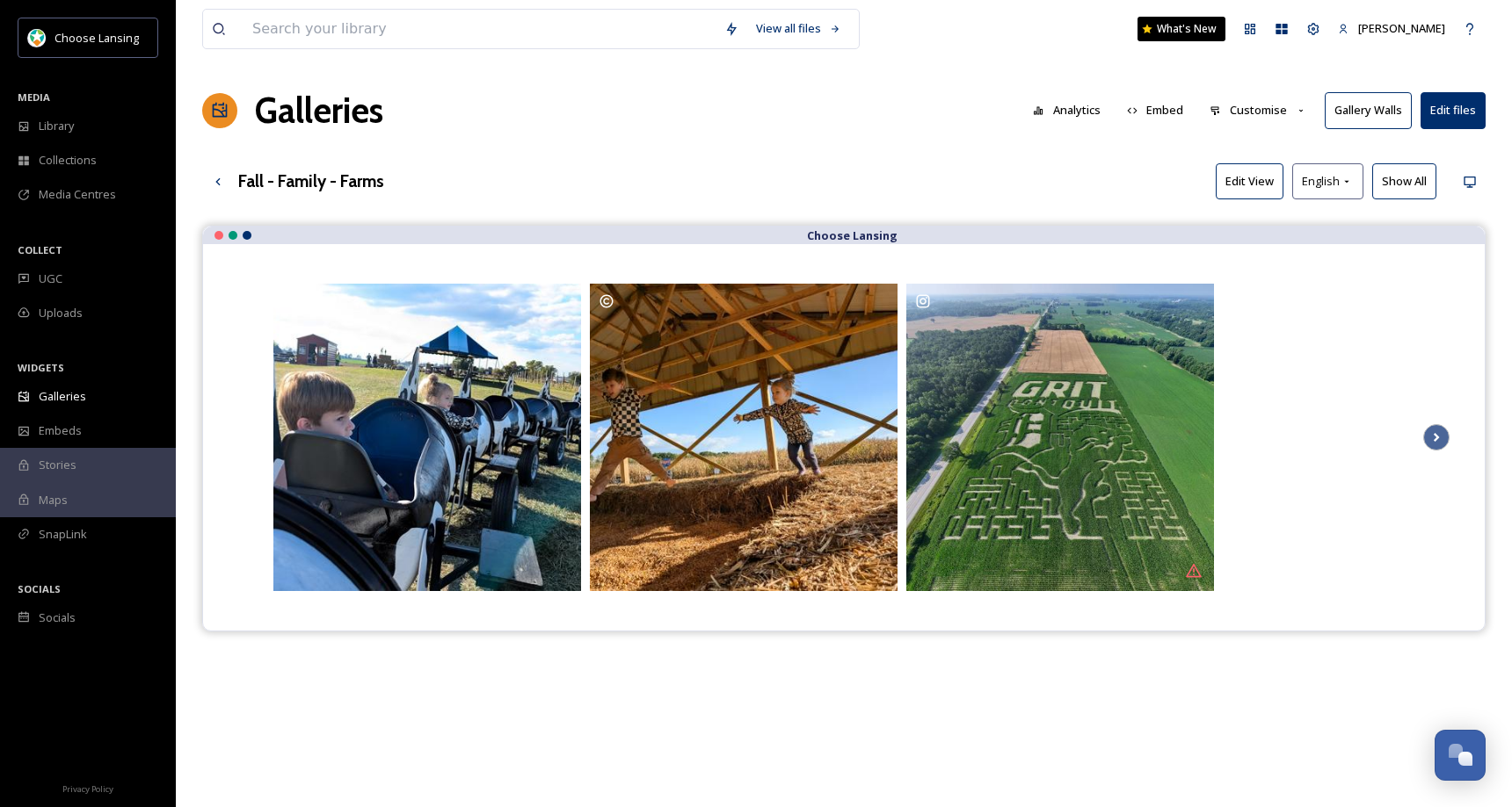
click at [1245, 109] on button "Customise" at bounding box center [1259, 110] width 115 height 35
click at [1257, 143] on div "Layout" at bounding box center [1262, 150] width 122 height 35
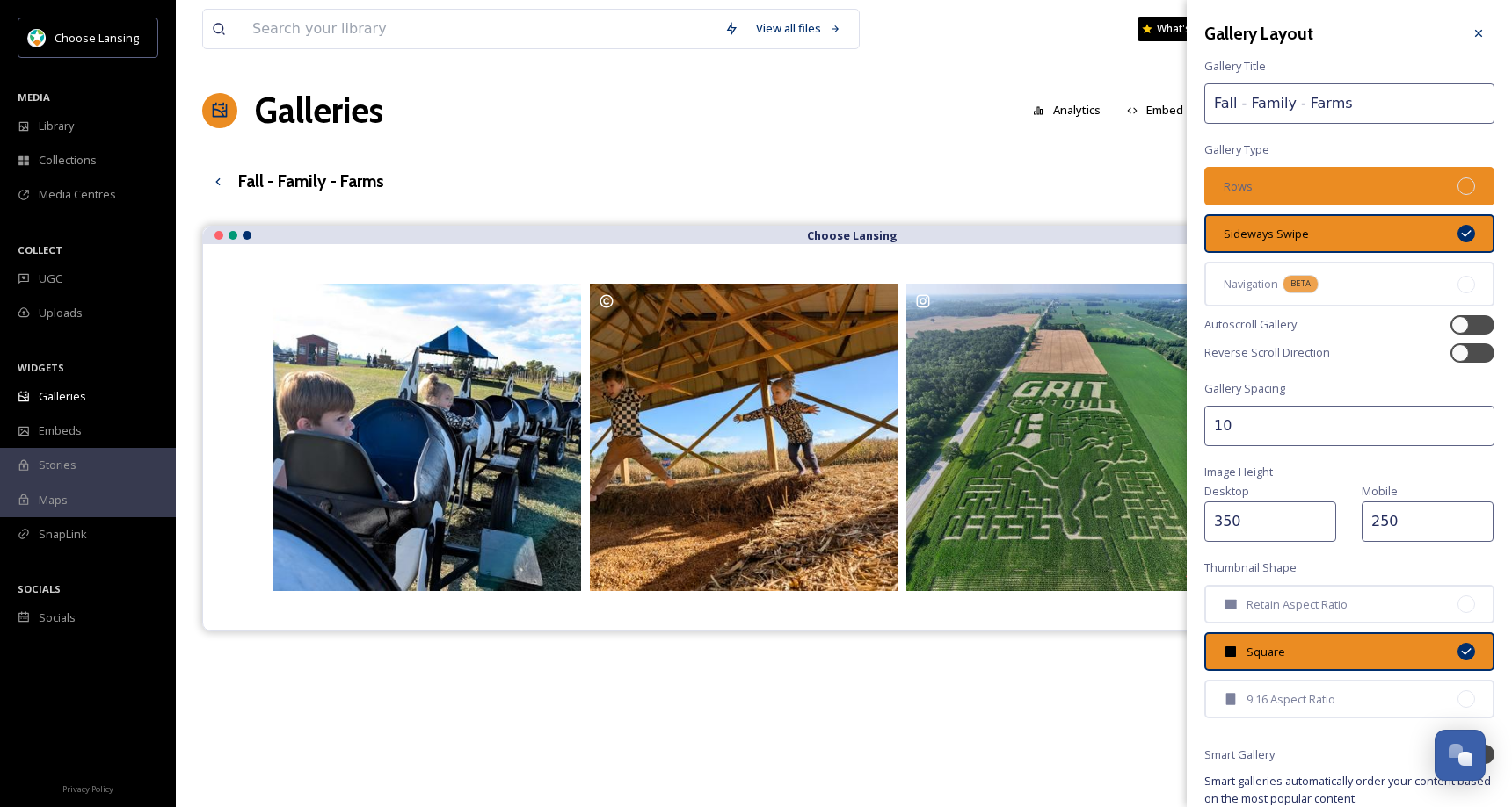
click at [1406, 192] on div "Rows" at bounding box center [1349, 186] width 290 height 39
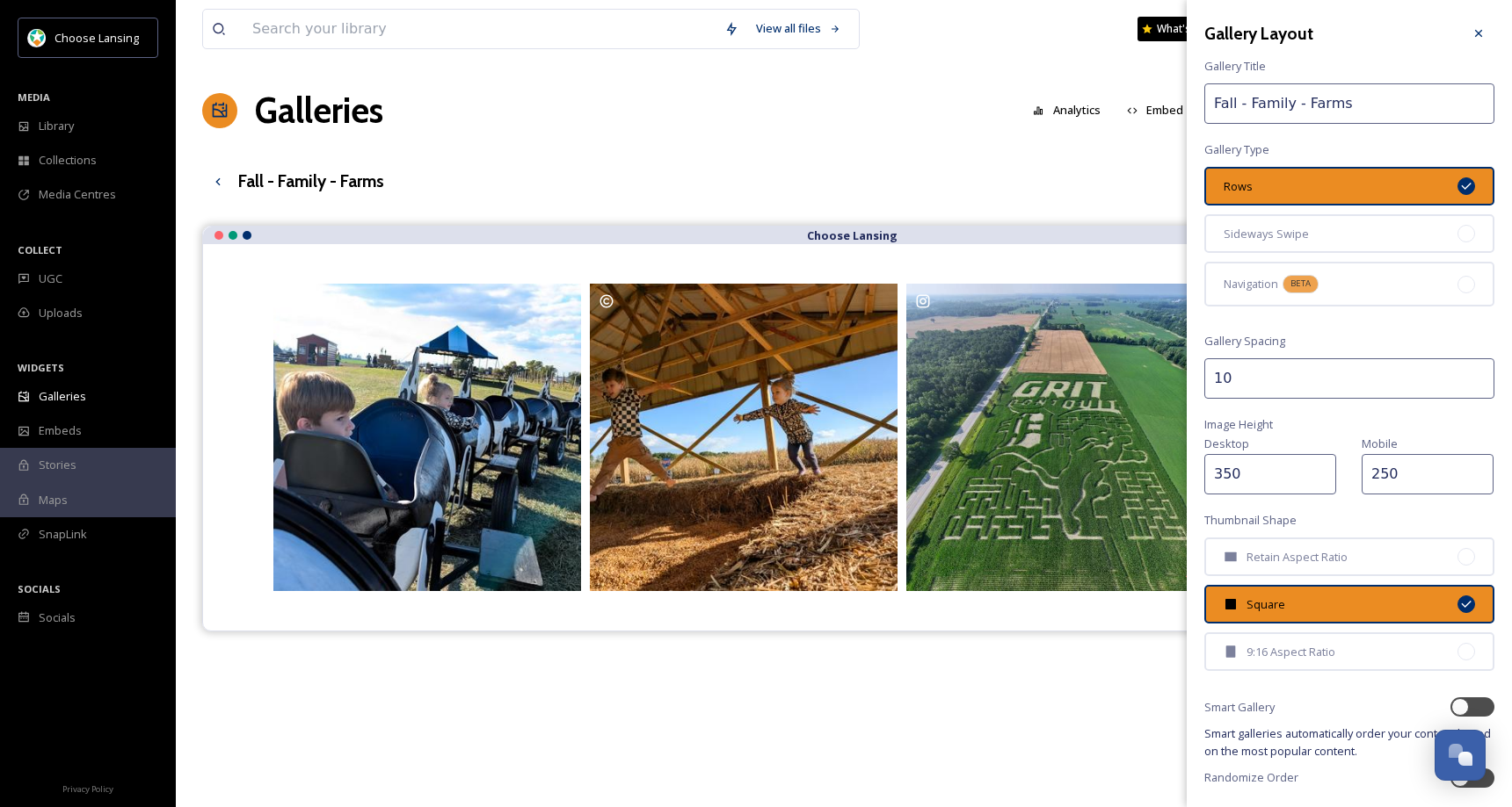
click at [1501, 610] on div "Gallery Layout Gallery Title Fall - Family - Farms Gallery Type Rows Sideways S…" at bounding box center [1349, 404] width 326 height 807
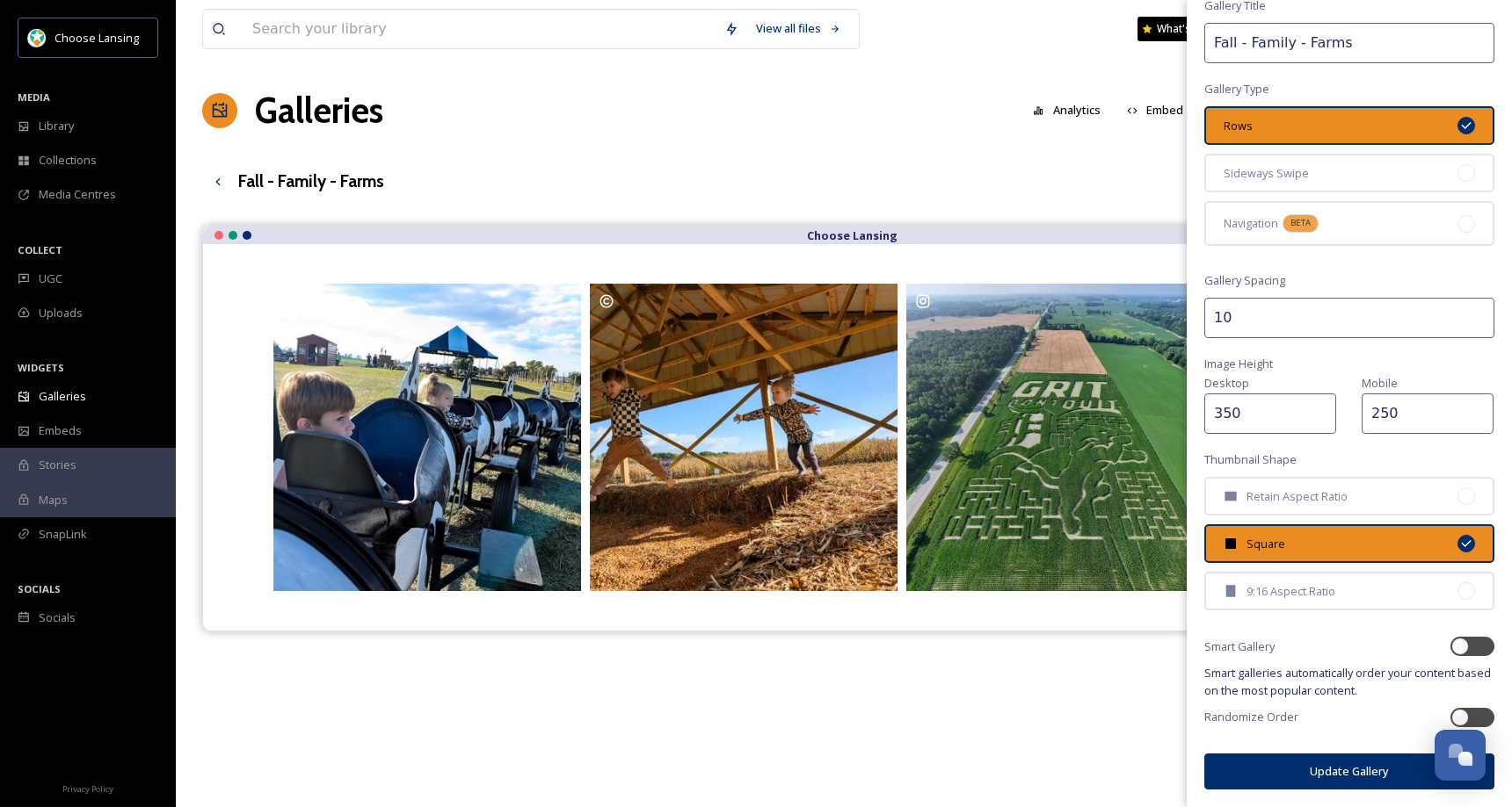
drag, startPoint x: 1337, startPoint y: 772, endPoint x: 1336, endPoint y: 756, distance: 16.0
click at [1336, 771] on button "Update Gallery" at bounding box center [1349, 771] width 290 height 36
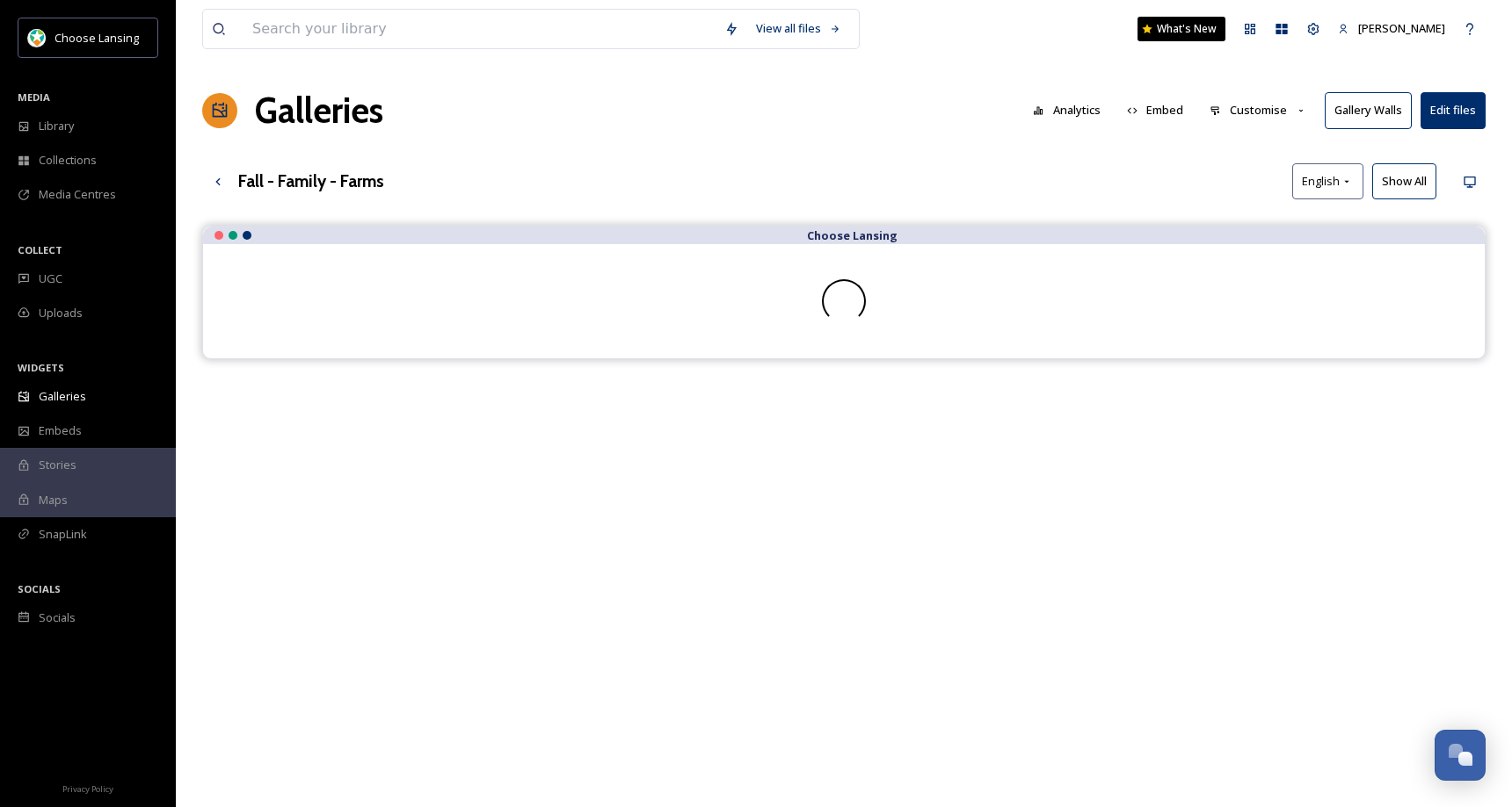
click at [1161, 173] on div "Fall - Family - Farms English Show All" at bounding box center [843, 181] width 1283 height 36
click at [1394, 177] on button "Show All" at bounding box center [1404, 181] width 64 height 36
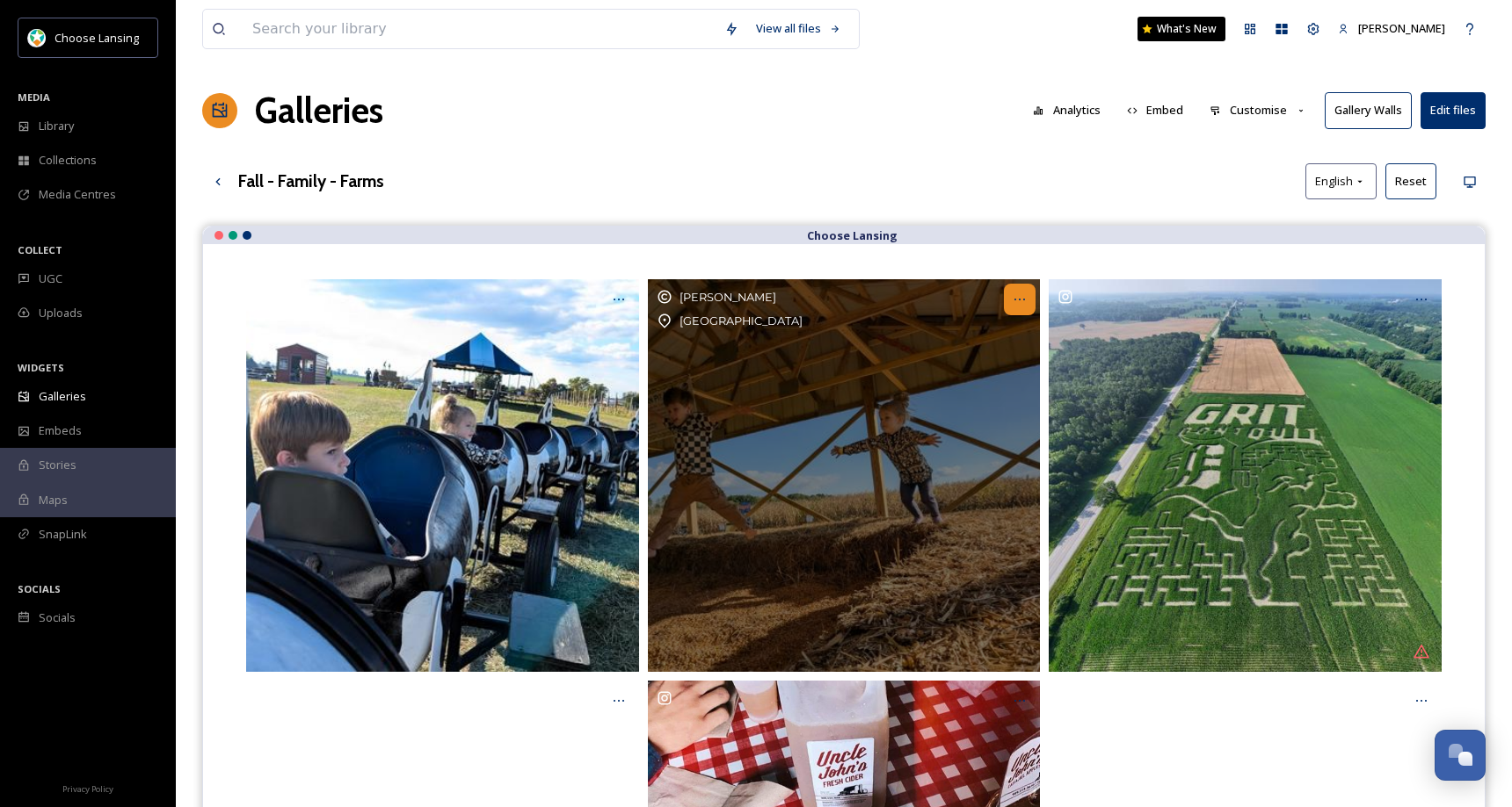
click at [1017, 304] on icon "Opens media popup. Media description: Choice Farm Market.jpg." at bounding box center [1019, 300] width 14 height 14
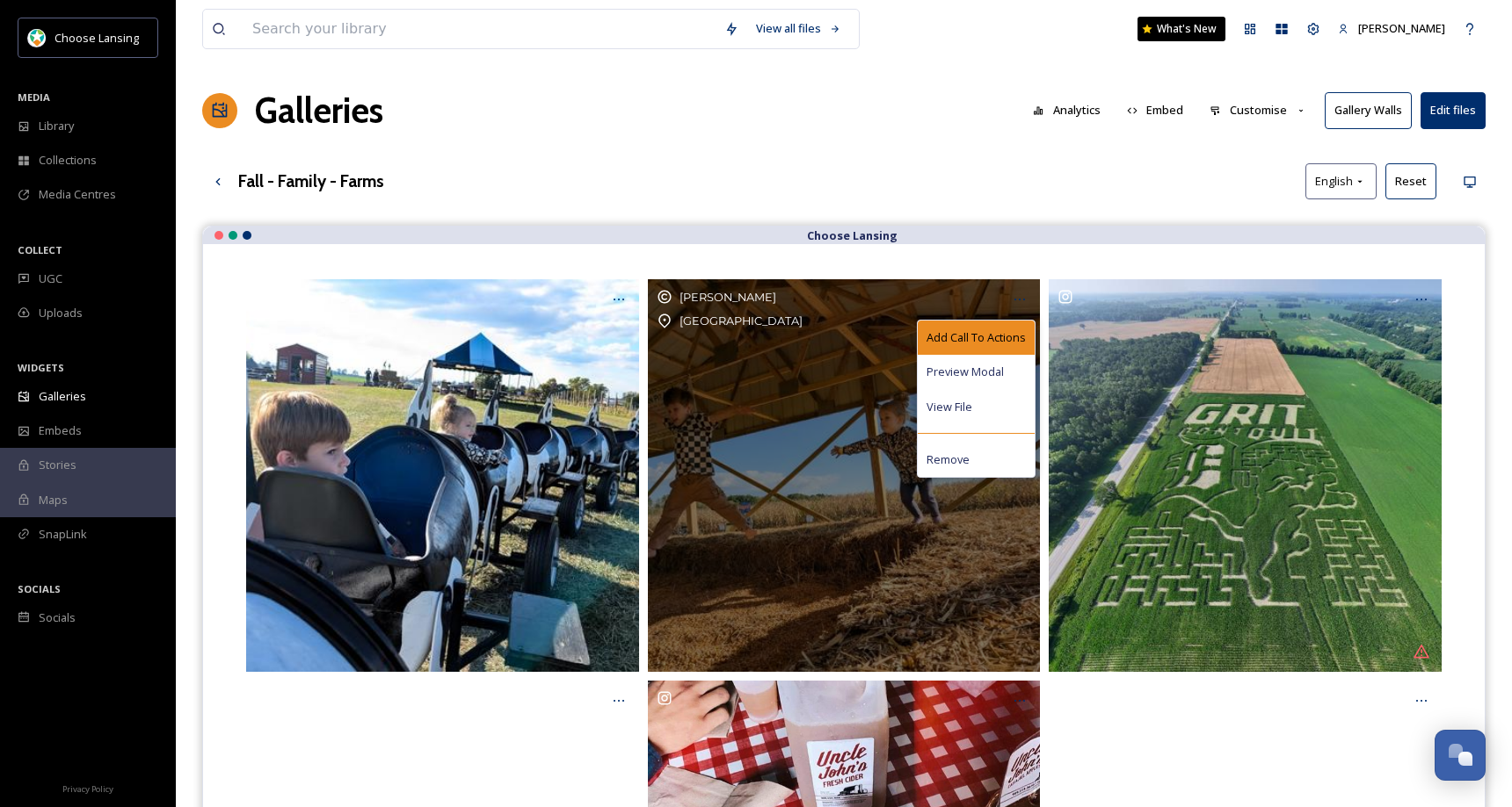
click at [1008, 326] on div "Add Call To Actions" at bounding box center [977, 337] width 117 height 35
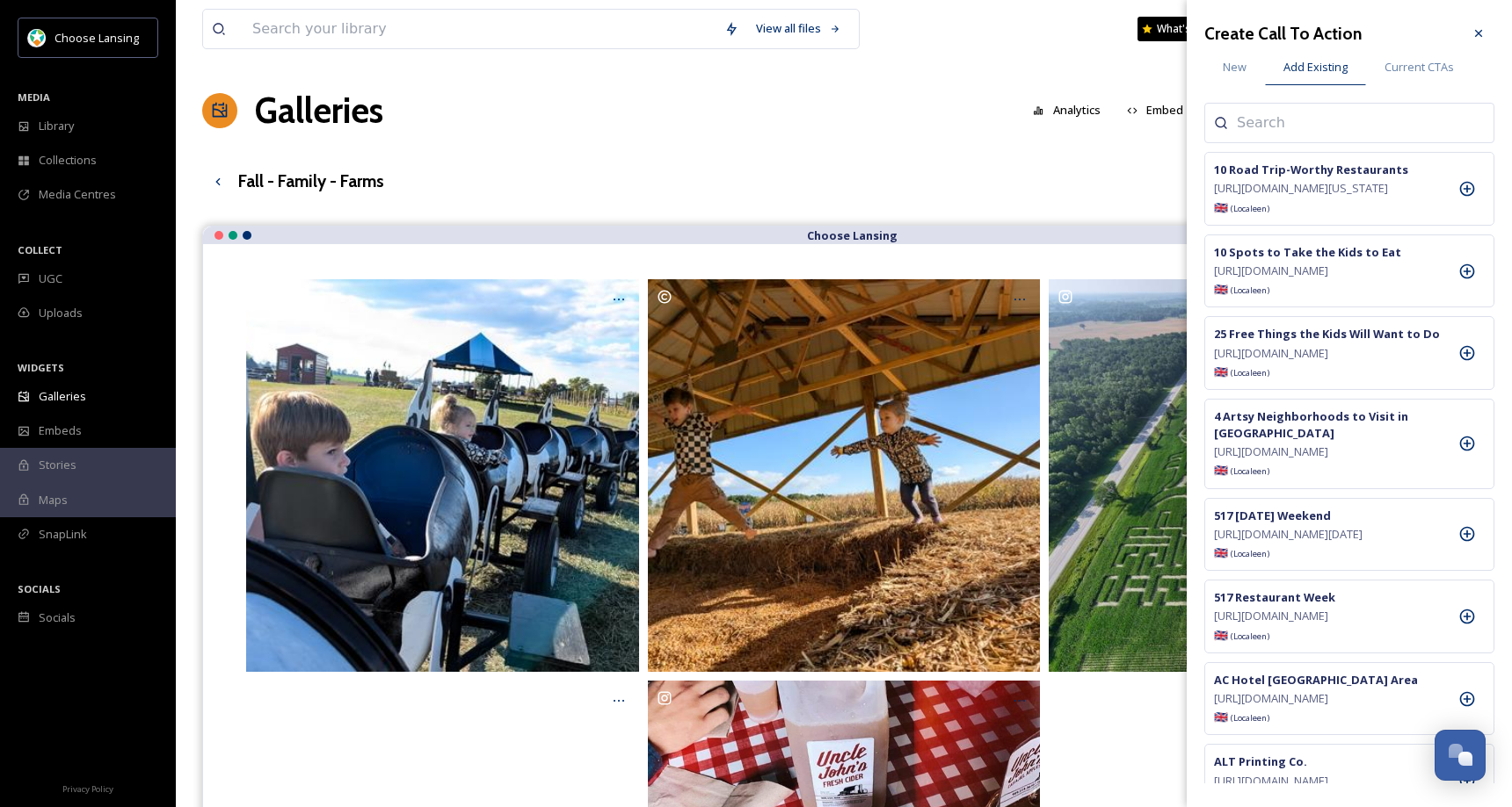
click at [1250, 123] on input at bounding box center [1325, 123] width 176 height 21
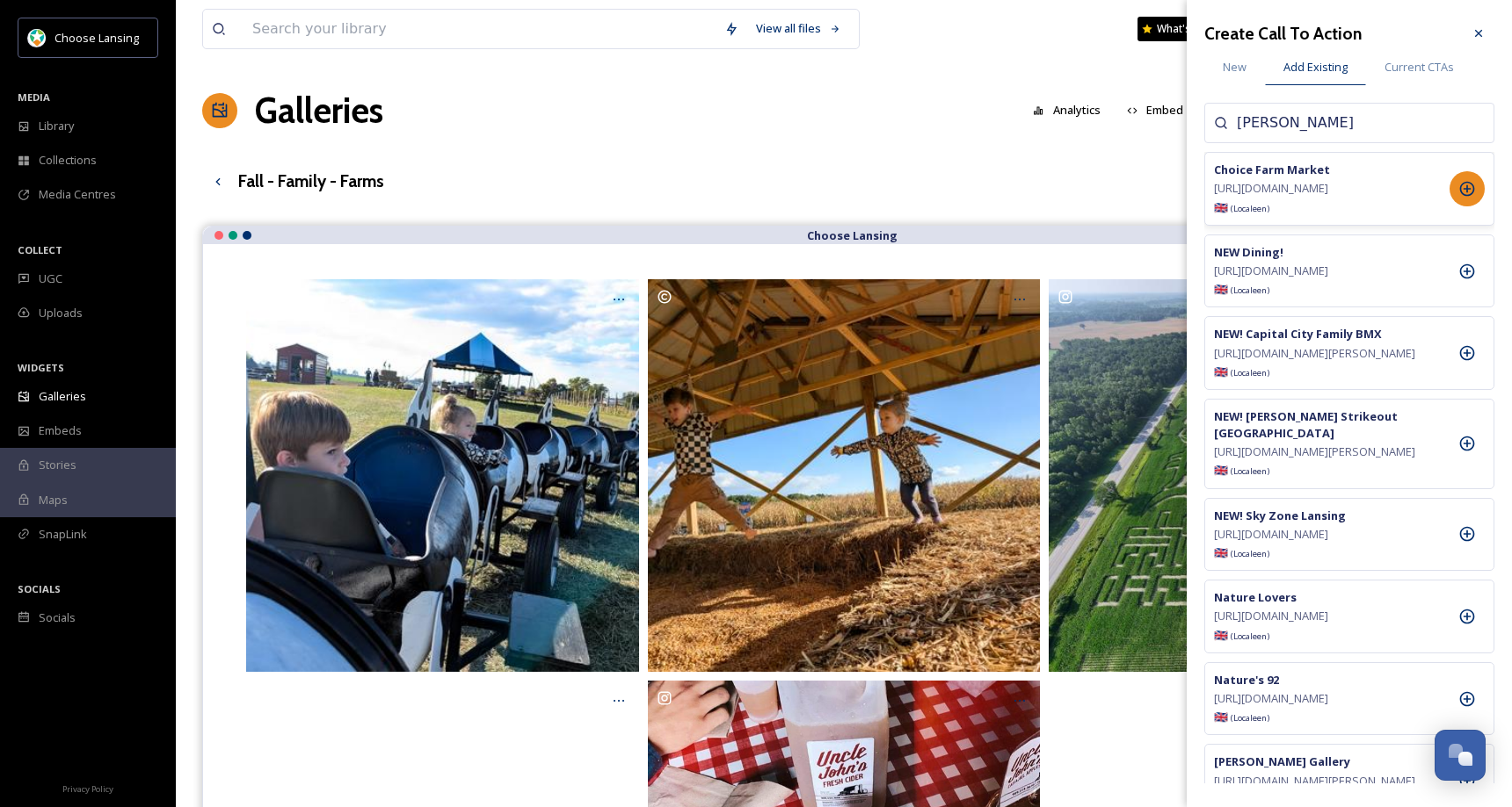
type input "[PERSON_NAME]"
drag, startPoint x: 1469, startPoint y: 197, endPoint x: 1278, endPoint y: 227, distance: 193.3
click at [1469, 196] on icon at bounding box center [1467, 189] width 15 height 15
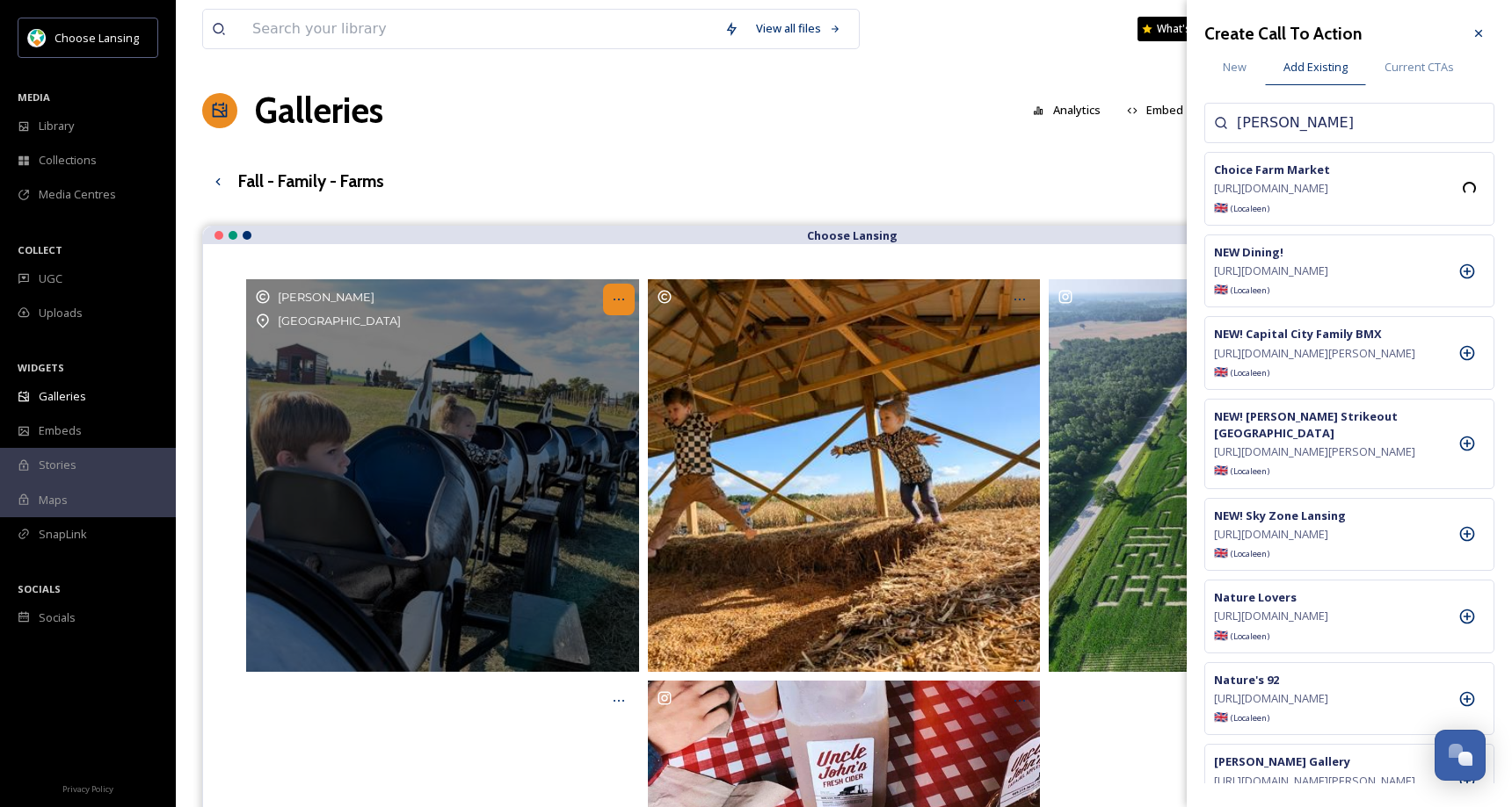
click at [614, 304] on icon "Opens media popup. Media description: Choice Farm Market (1).jpg." at bounding box center [618, 300] width 14 height 14
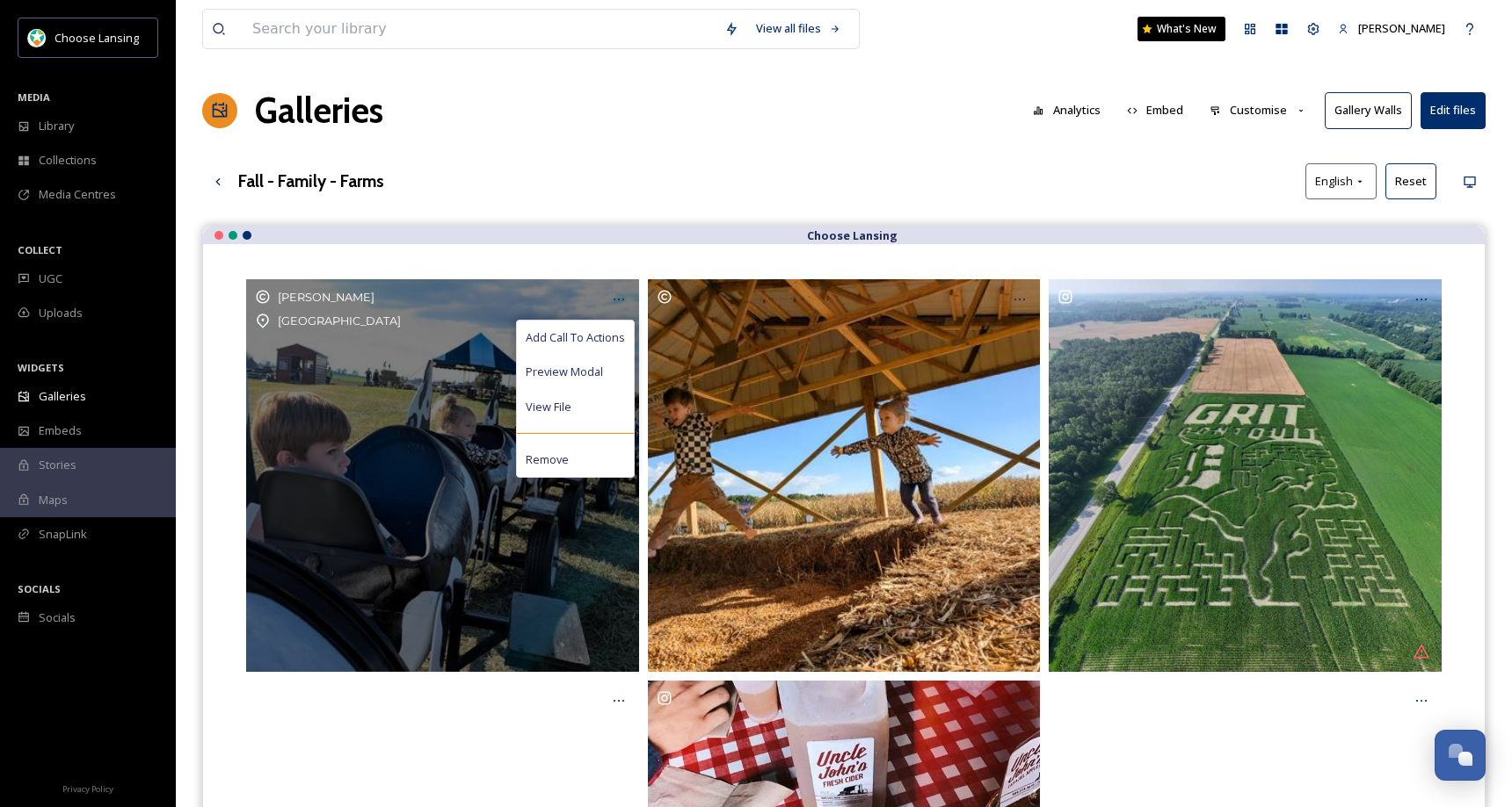
drag, startPoint x: 608, startPoint y: 336, endPoint x: 698, endPoint y: 283, distance: 104.4
click at [608, 335] on span "Add Call To Actions" at bounding box center [575, 337] width 99 height 17
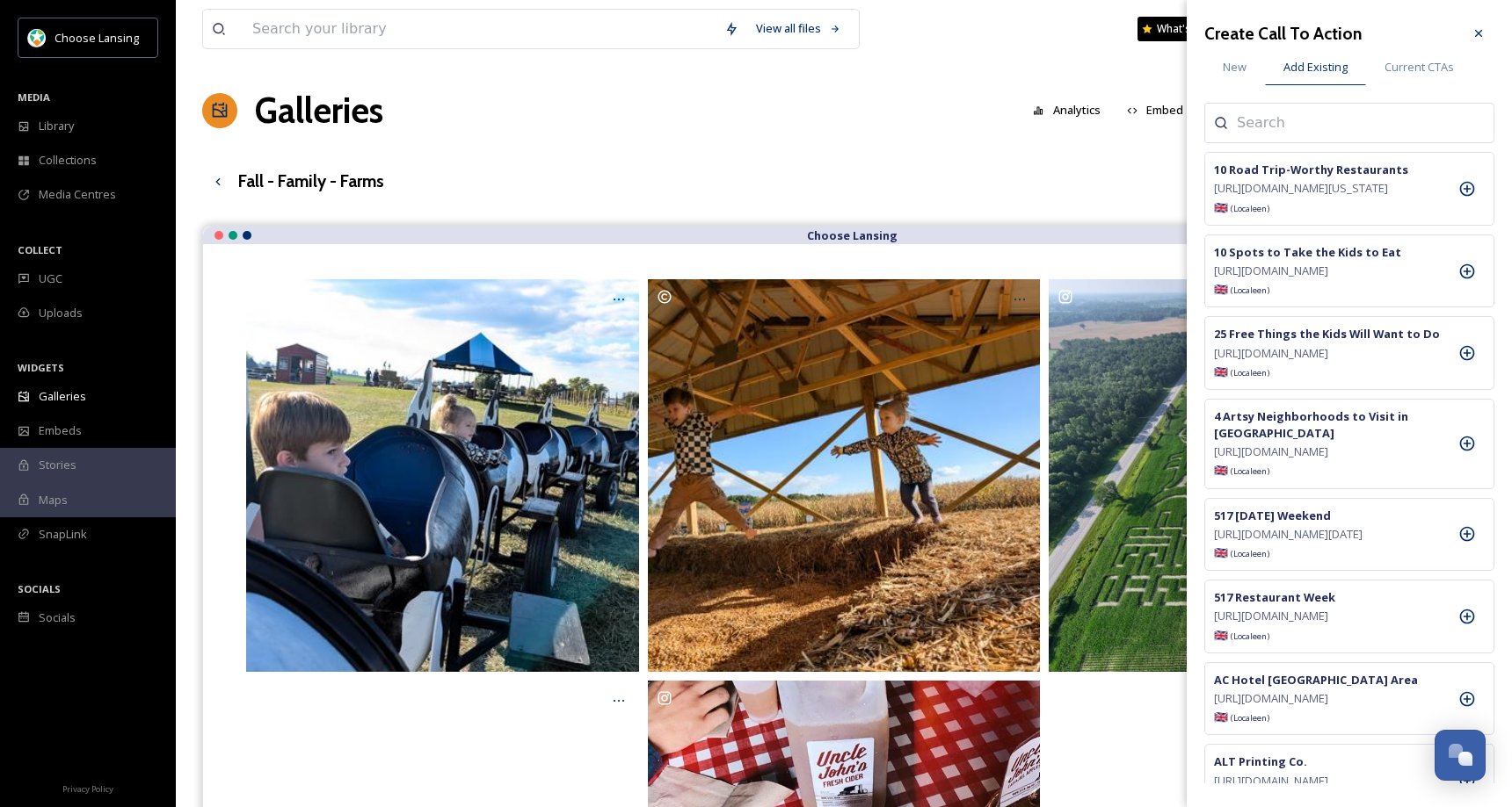
click at [1277, 130] on input at bounding box center [1325, 123] width 176 height 21
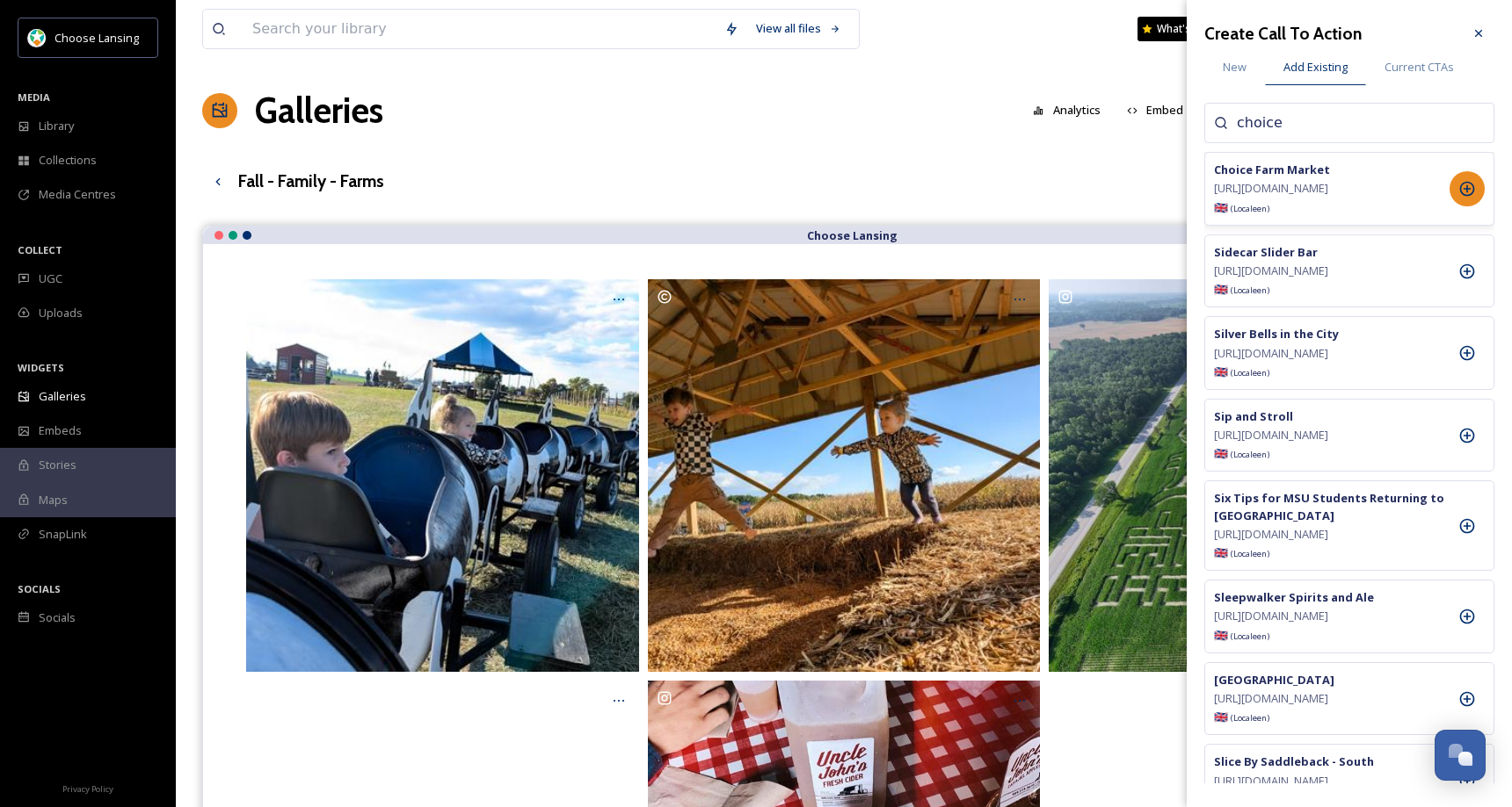
type input "choice"
drag, startPoint x: 1462, startPoint y: 197, endPoint x: 1483, endPoint y: 187, distance: 23.3
click at [1460, 197] on icon at bounding box center [1467, 189] width 18 height 18
click at [1475, 35] on icon at bounding box center [1478, 34] width 14 height 14
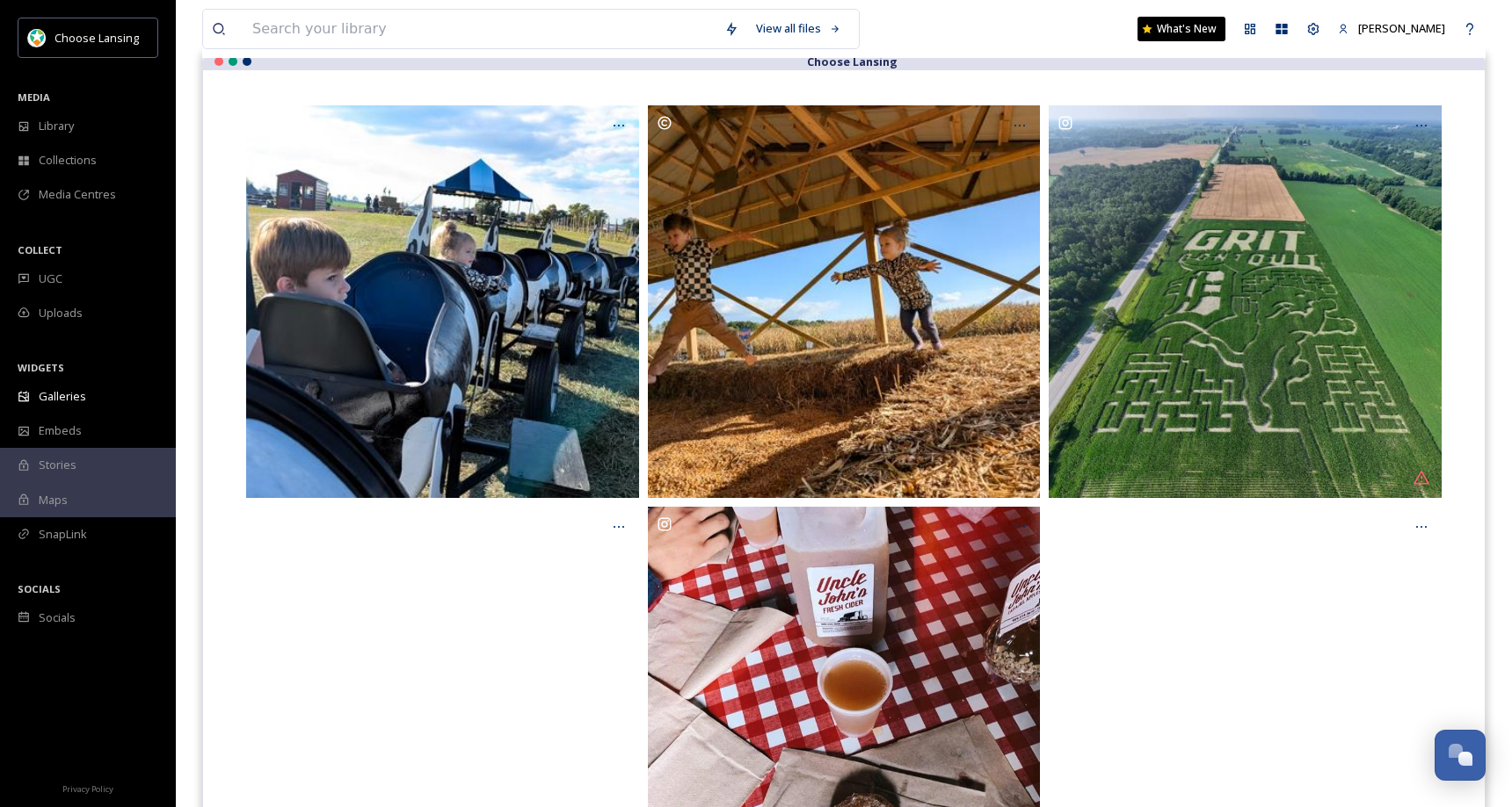
scroll to position [188, 0]
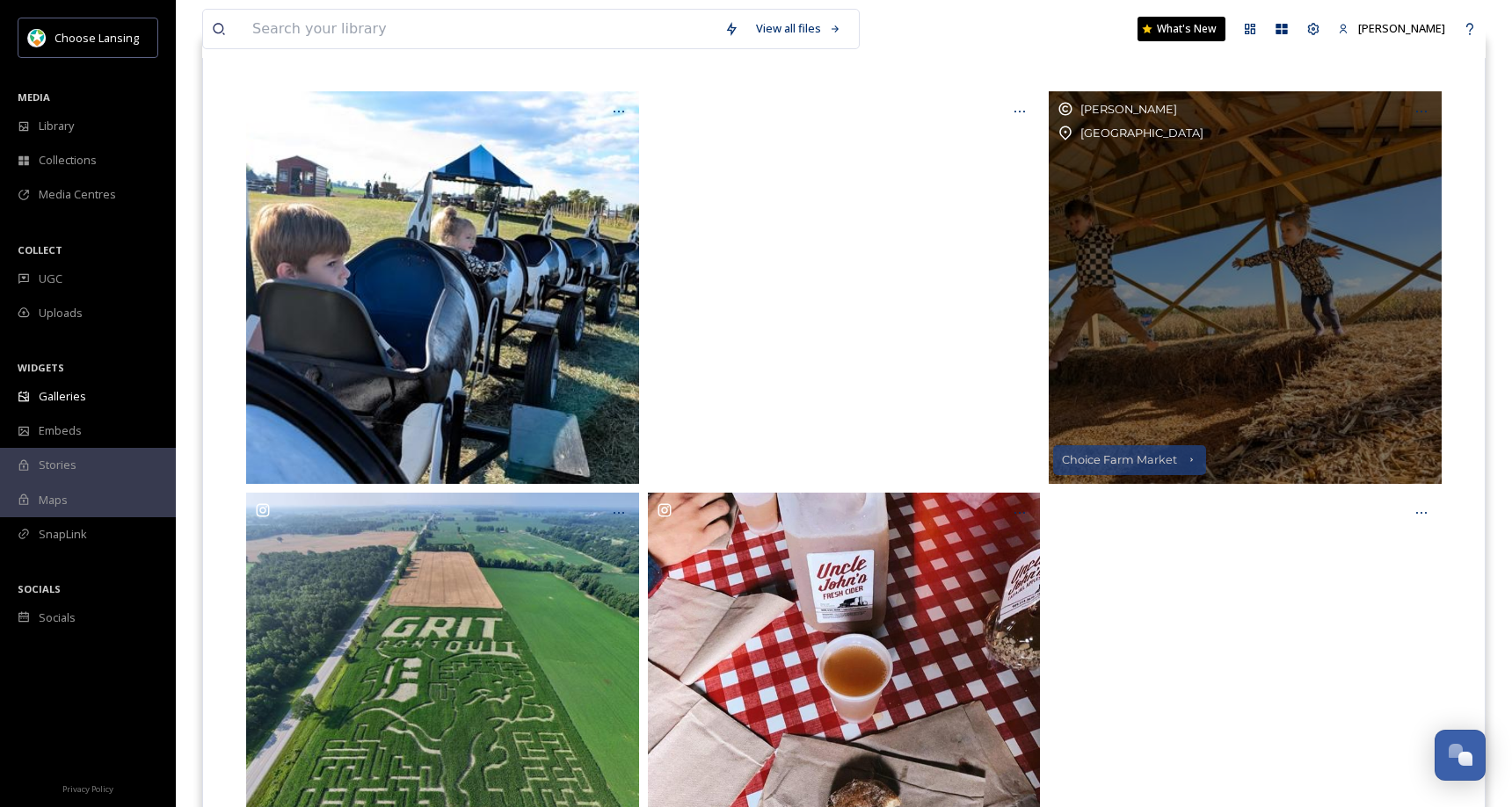
drag, startPoint x: 1178, startPoint y: 280, endPoint x: 1139, endPoint y: 280, distance: 39.0
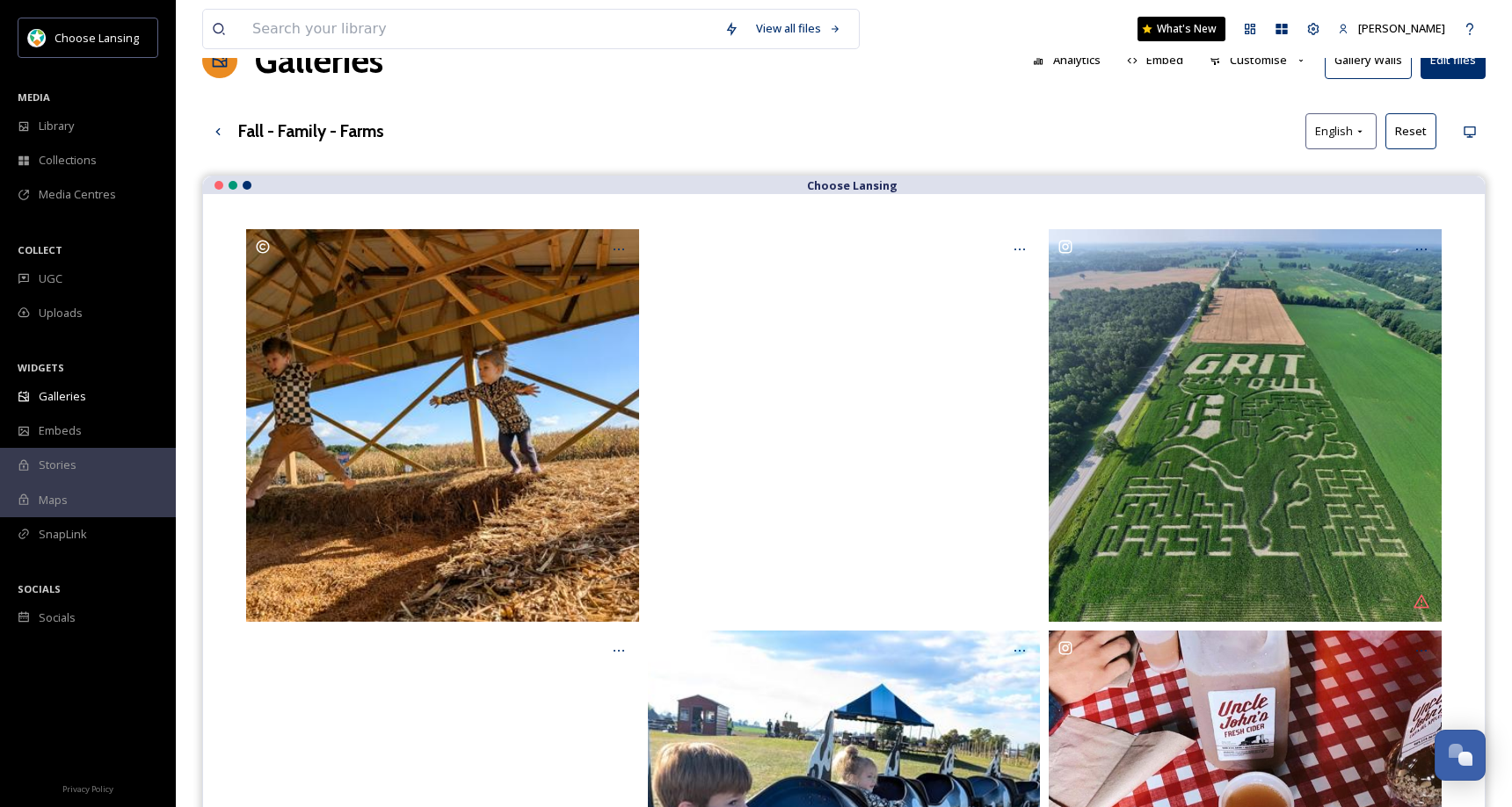
scroll to position [48, 0]
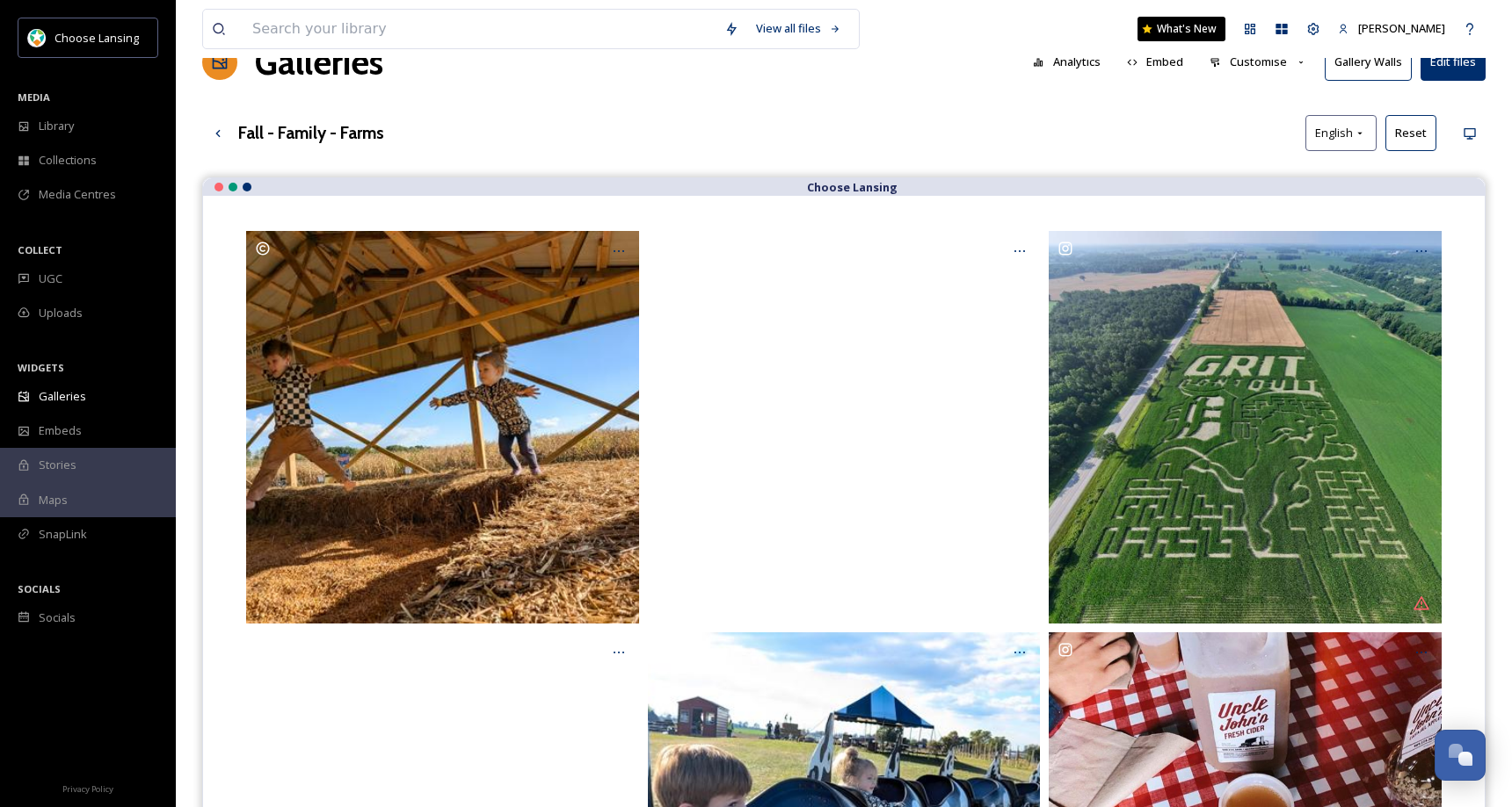
click at [1250, 67] on button "Customise" at bounding box center [1259, 61] width 115 height 35
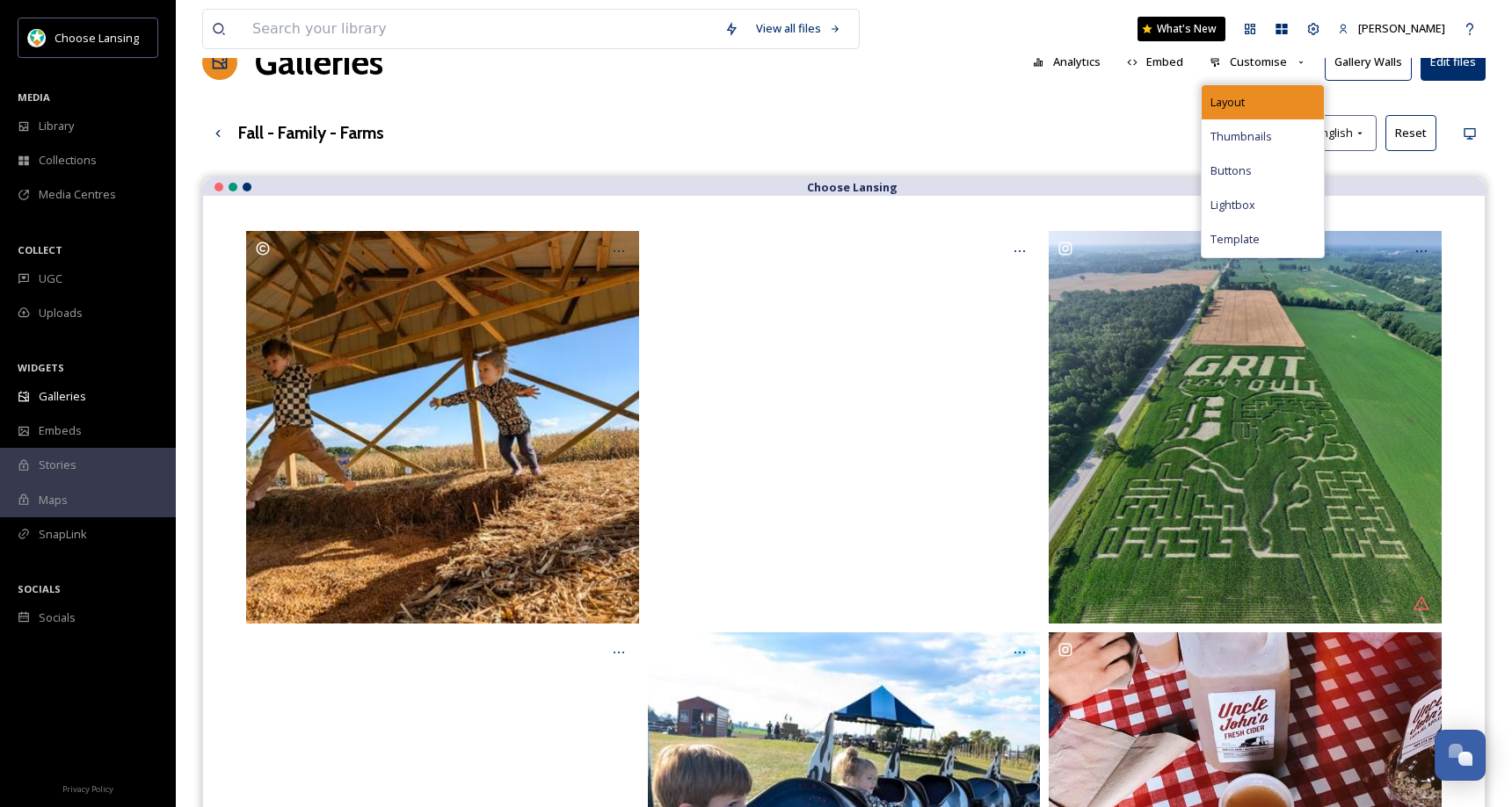
click at [1278, 102] on div "Layout" at bounding box center [1262, 102] width 122 height 35
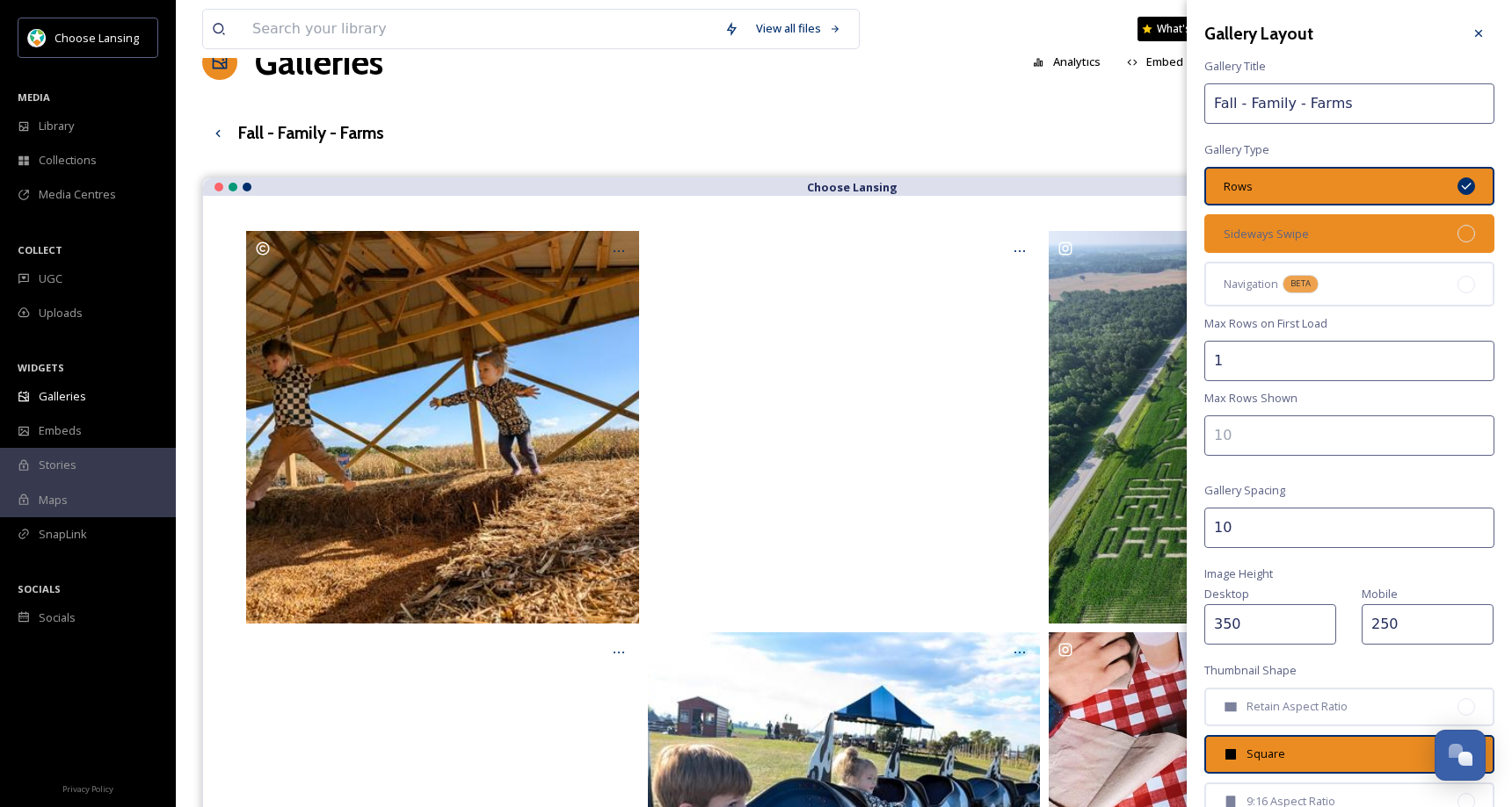
drag, startPoint x: 1361, startPoint y: 232, endPoint x: 1430, endPoint y: 237, distance: 69.2
click at [1361, 232] on div "Sideways Swipe" at bounding box center [1349, 233] width 290 height 39
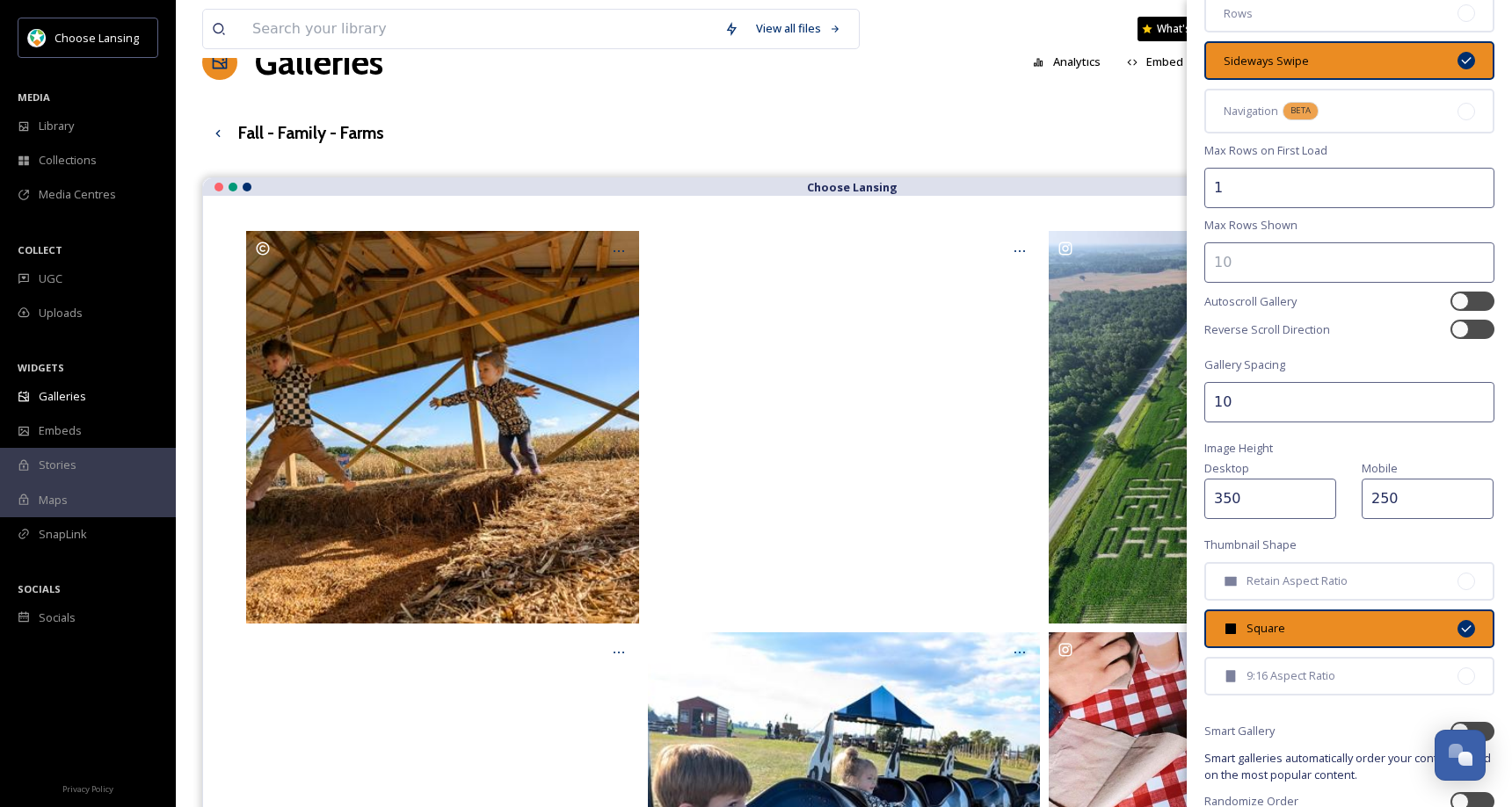
scroll to position [257, 0]
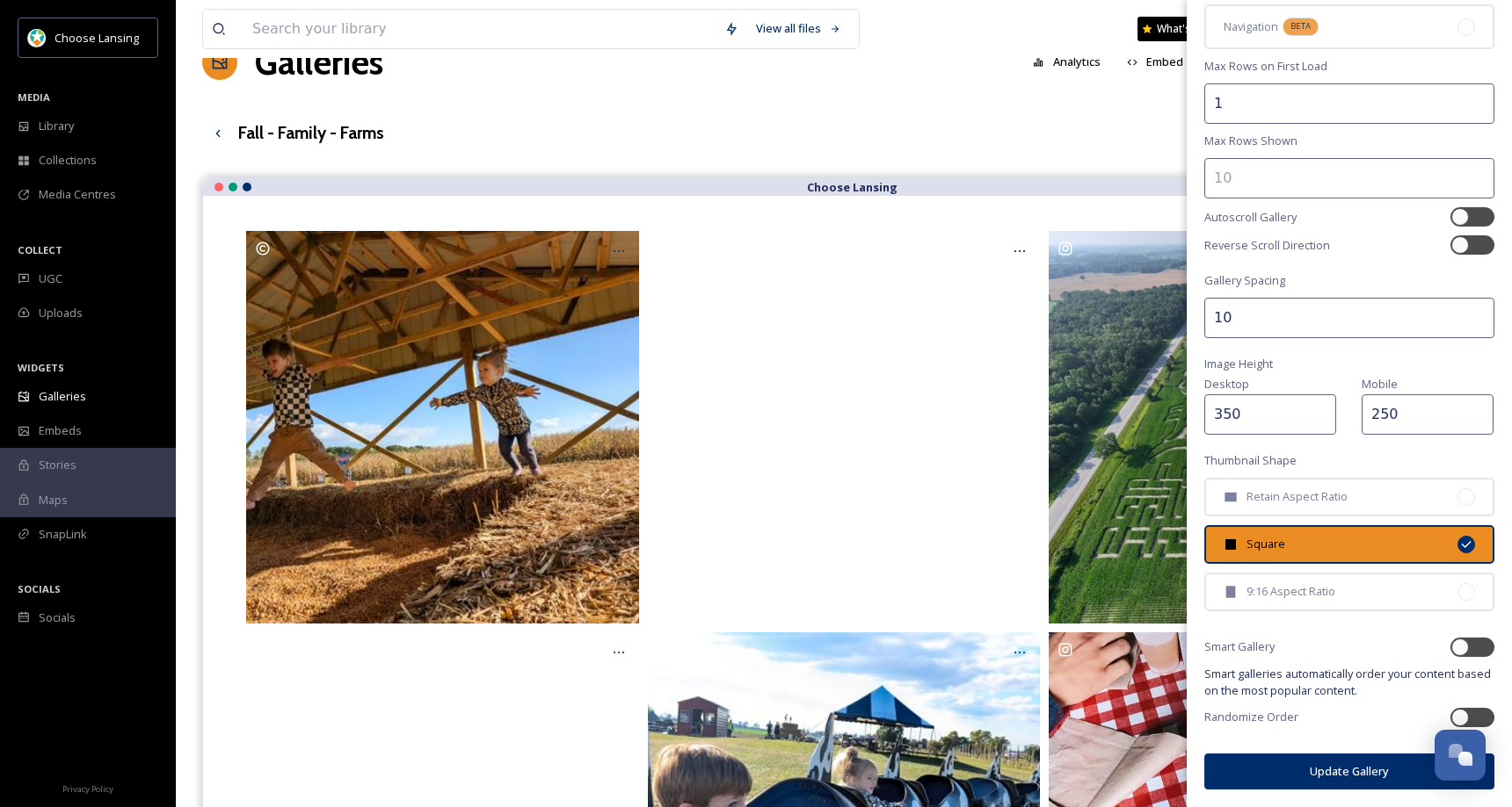
click at [1272, 770] on button "Update Gallery" at bounding box center [1349, 771] width 290 height 36
